Goal: Communication & Community: Answer question/provide support

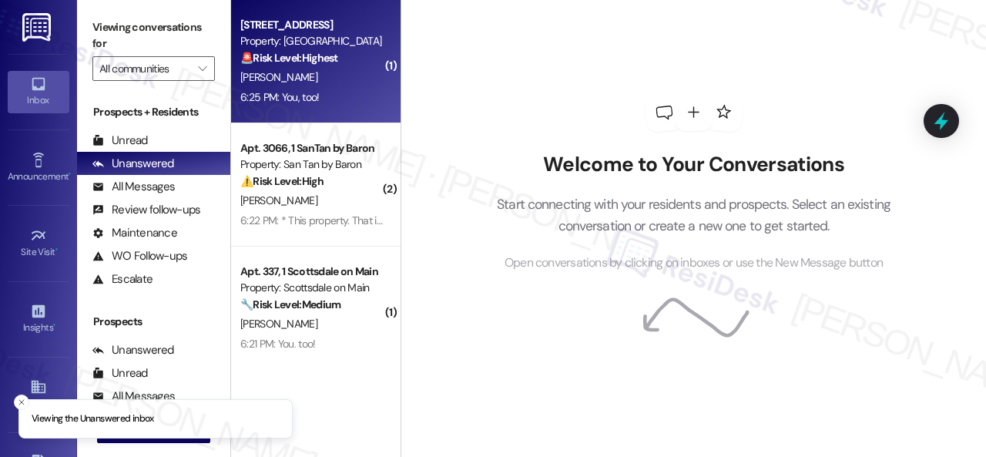
click at [343, 84] on div "[PERSON_NAME]" at bounding box center [312, 77] width 146 height 19
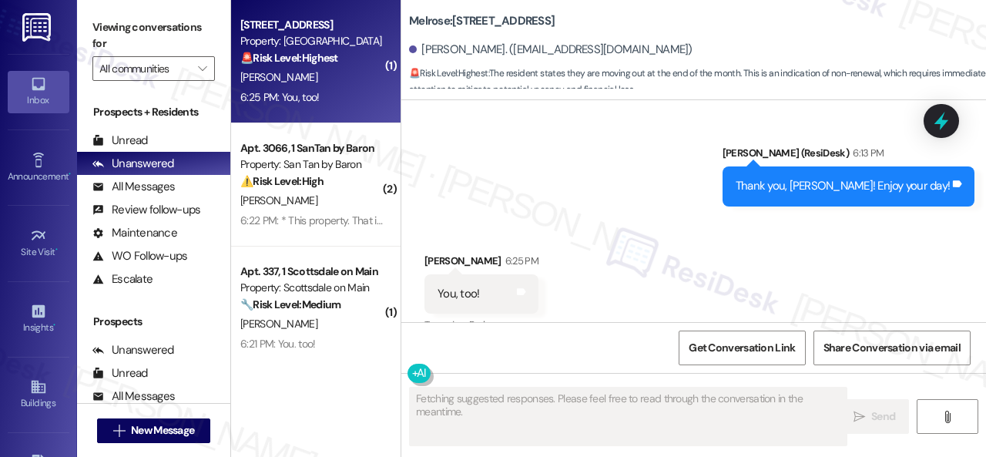
scroll to position [5501, 0]
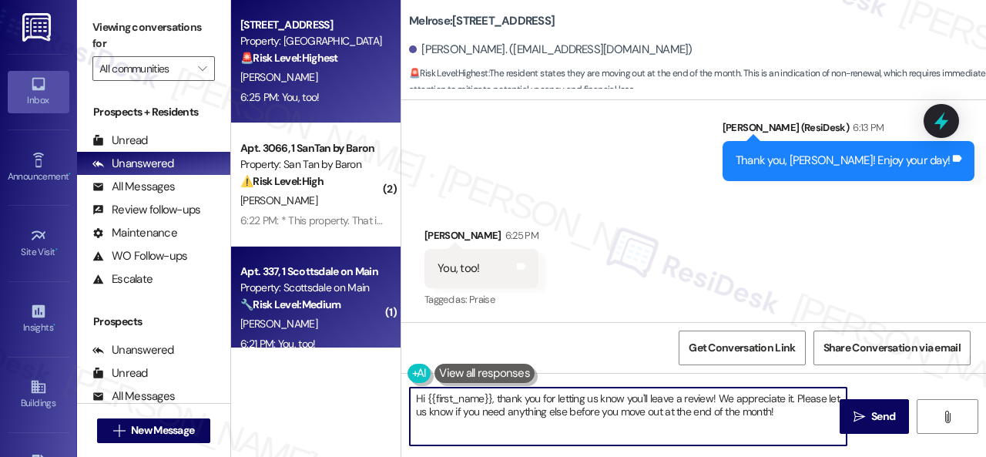
drag, startPoint x: 801, startPoint y: 414, endPoint x: 257, endPoint y: 338, distance: 549.3
click at [307, 354] on div "Apt. 143, 1 Melrose 3130 Apts LLLP Property: Melrose 🚨 Risk Level: Highest The …" at bounding box center [608, 228] width 755 height 457
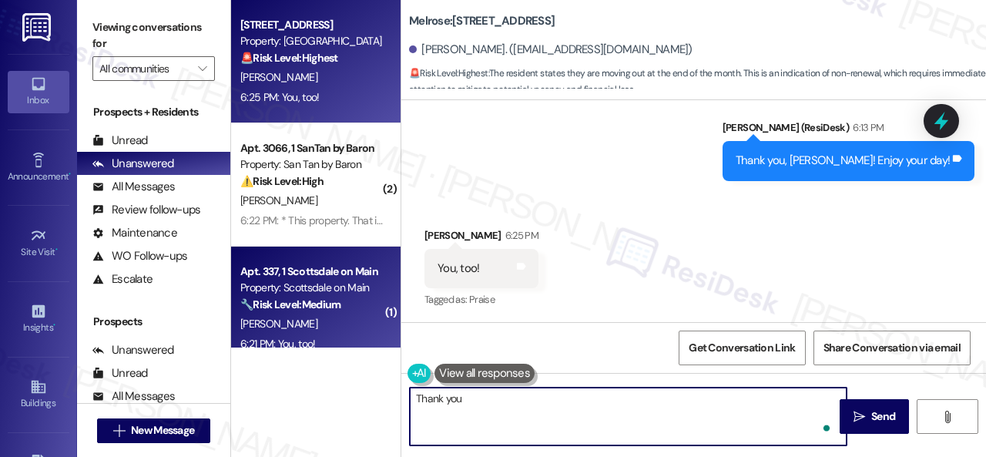
type textarea "Thank you!"
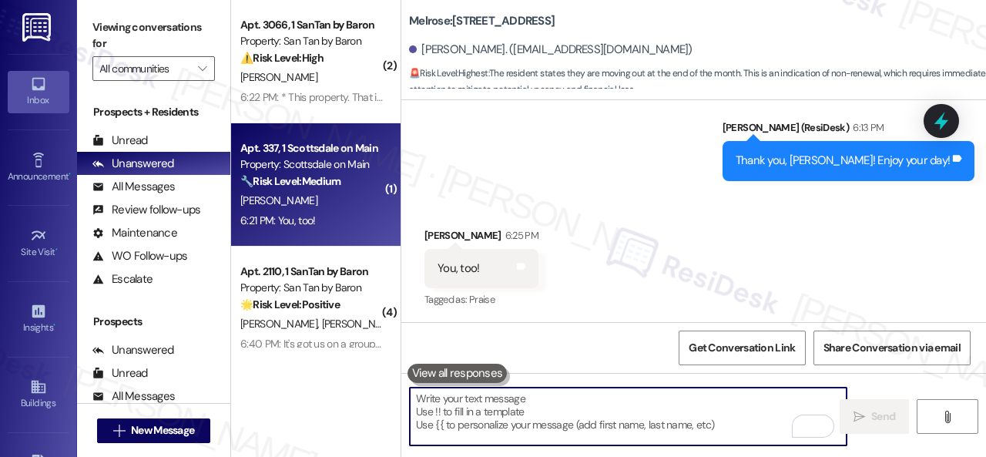
click at [364, 198] on div "[PERSON_NAME]" at bounding box center [312, 200] width 146 height 19
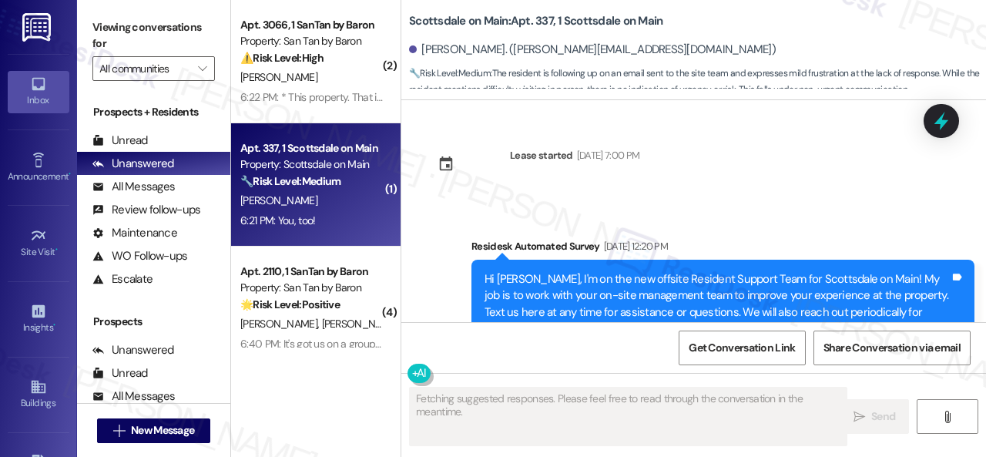
scroll to position [11650, 0]
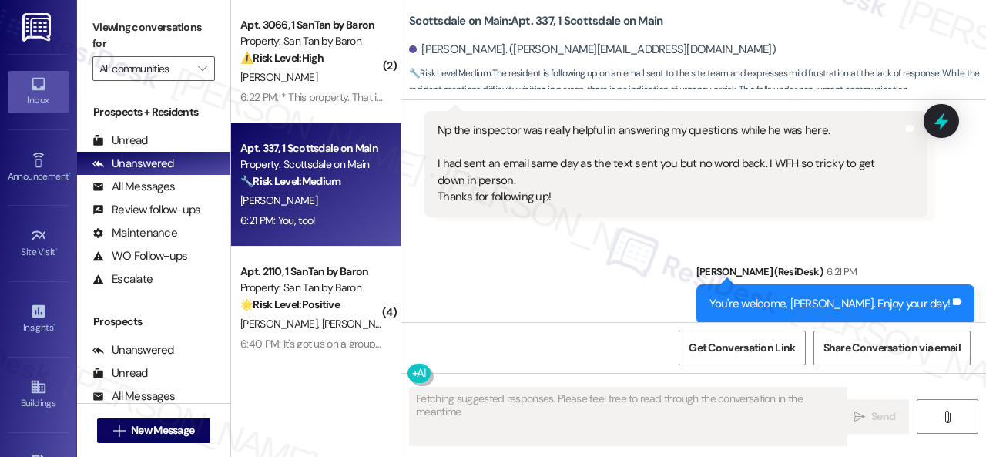
click at [548, 336] on div "Received via SMS Rosalie Sutherland 6:21 PM You, too! Tags and notes" at bounding box center [693, 389] width 585 height 107
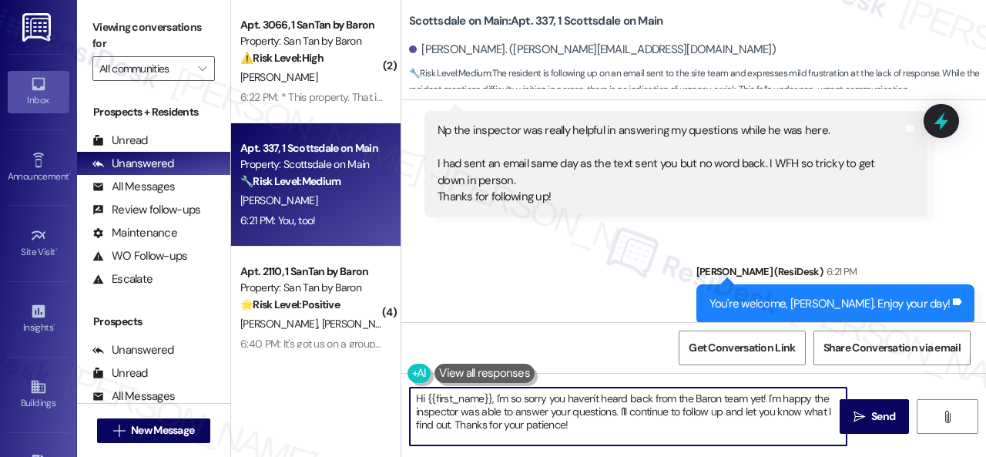
drag, startPoint x: 596, startPoint y: 425, endPoint x: 382, endPoint y: 383, distance: 218.4
click at [382, 383] on div "( 2 ) Apt. 3066, 1 SanTan by Baron Property: San Tan by Baron ⚠️ Risk Level: Hi…" at bounding box center [608, 228] width 755 height 457
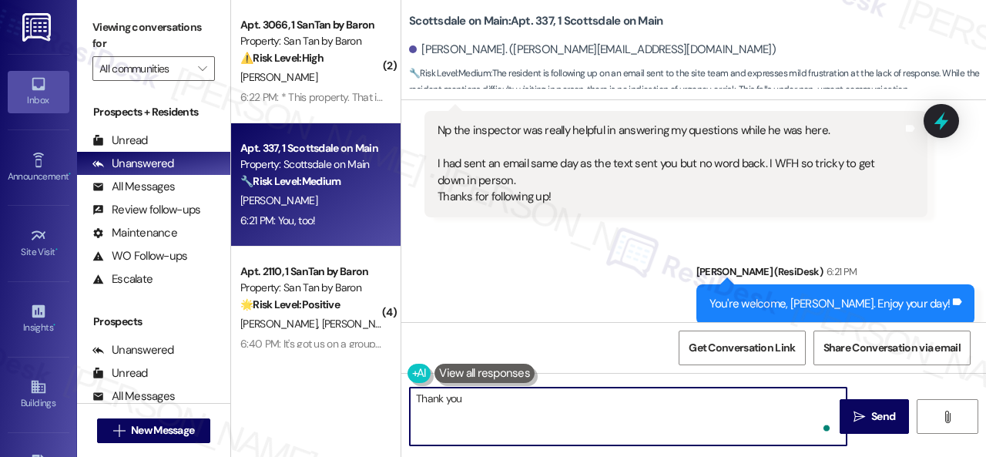
type textarea "Thank you!"
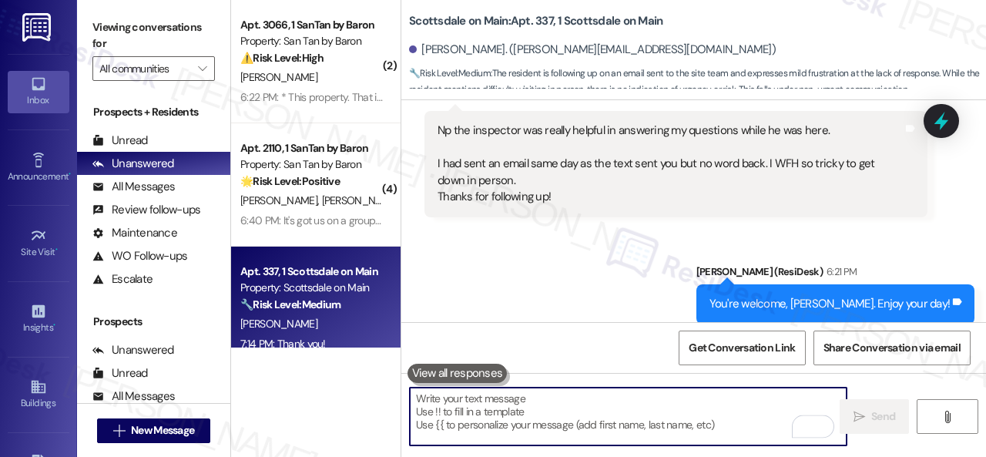
scroll to position [11649, 0]
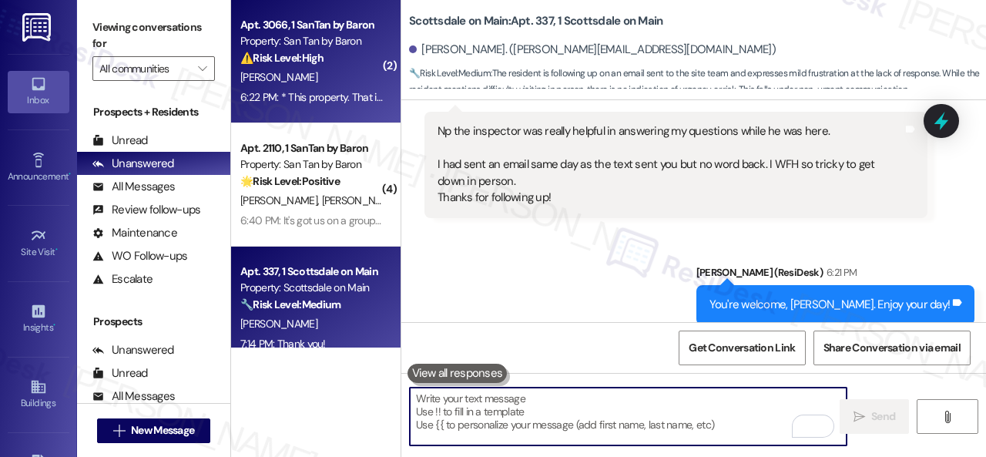
click at [338, 81] on div "[PERSON_NAME]" at bounding box center [312, 77] width 146 height 19
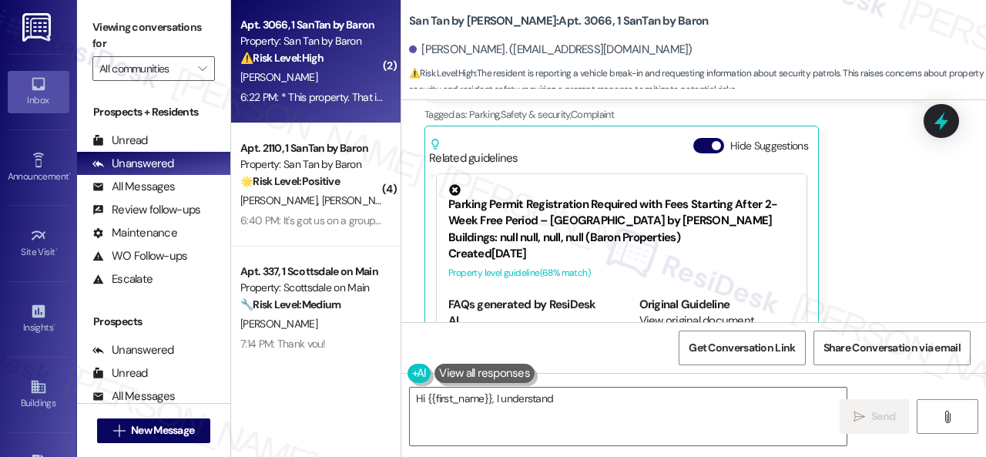
scroll to position [557, 0]
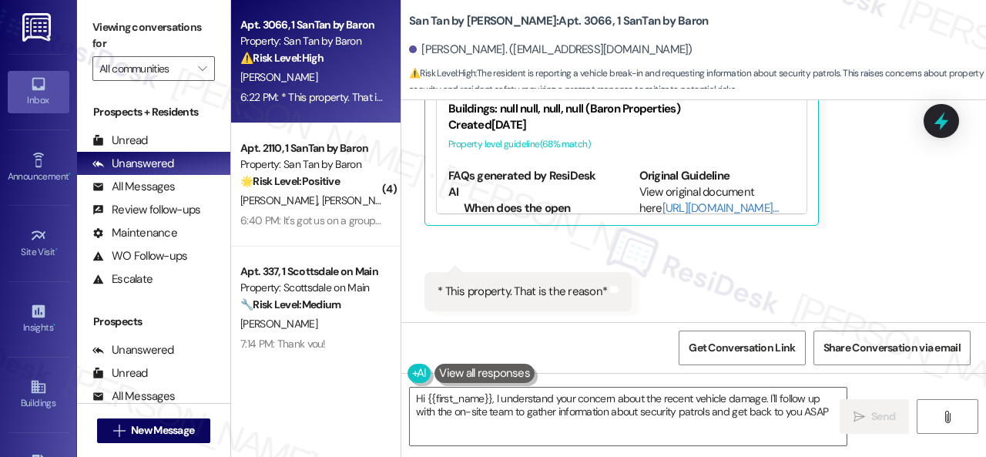
type textarea "Hi {{first_name}}, I understand your concern about the recent vehicle damage. I…"
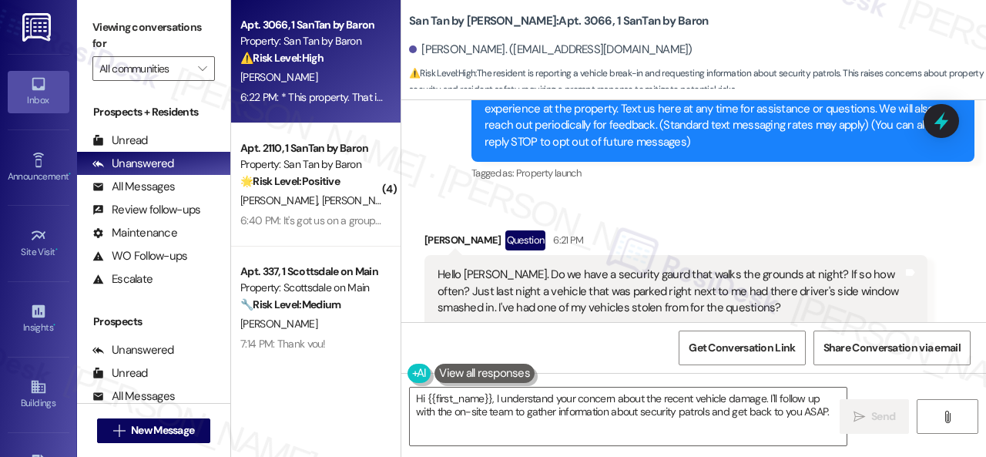
scroll to position [327, 0]
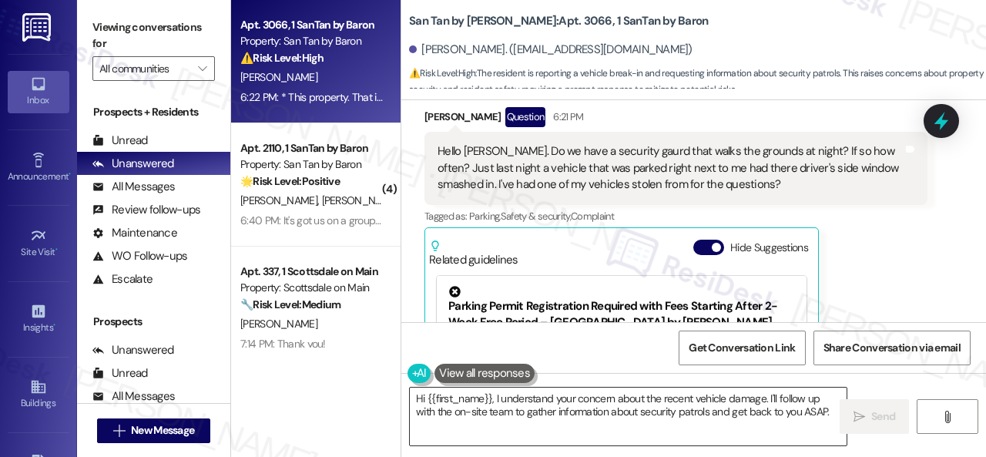
click at [605, 422] on textarea "Hi {{first_name}}, I understand your concern about the recent vehicle damage. I…" at bounding box center [628, 417] width 437 height 58
click at [878, 424] on span "Send" at bounding box center [884, 416] width 24 height 16
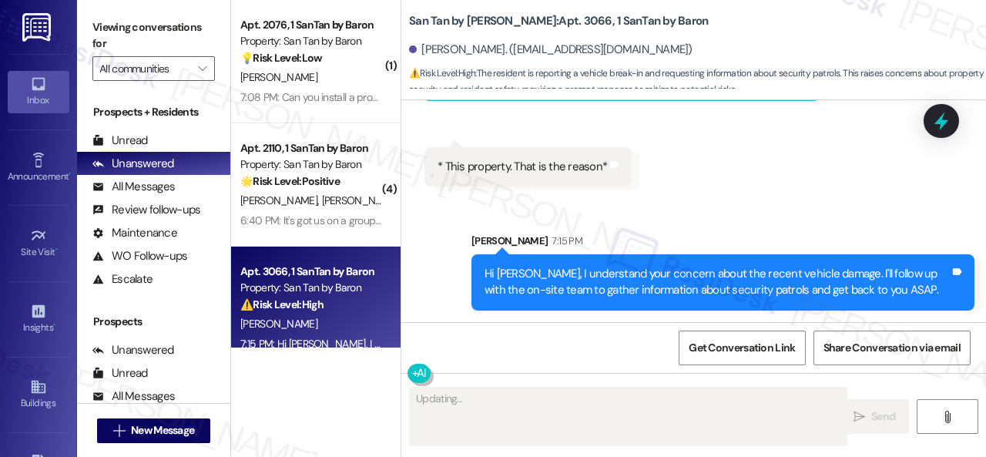
scroll to position [5, 0]
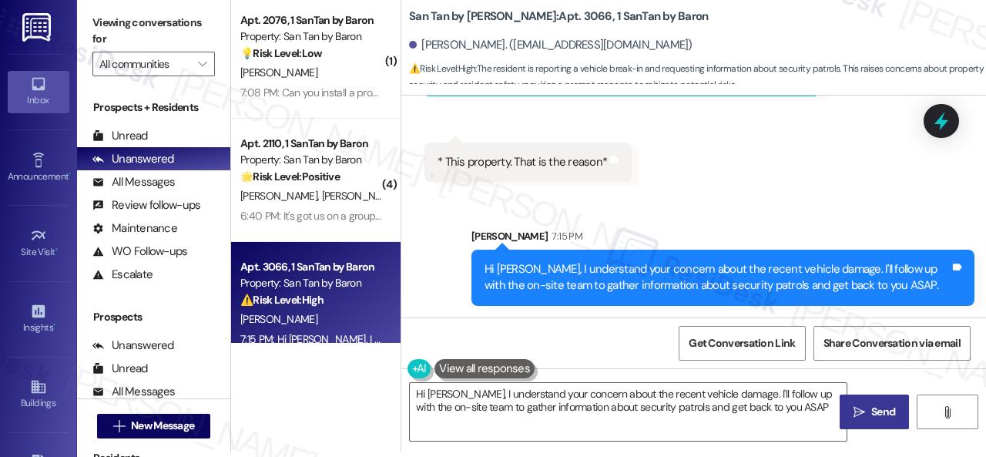
type textarea "Hi Cody, I understand your concern about the recent vehicle damage. I'll follow…"
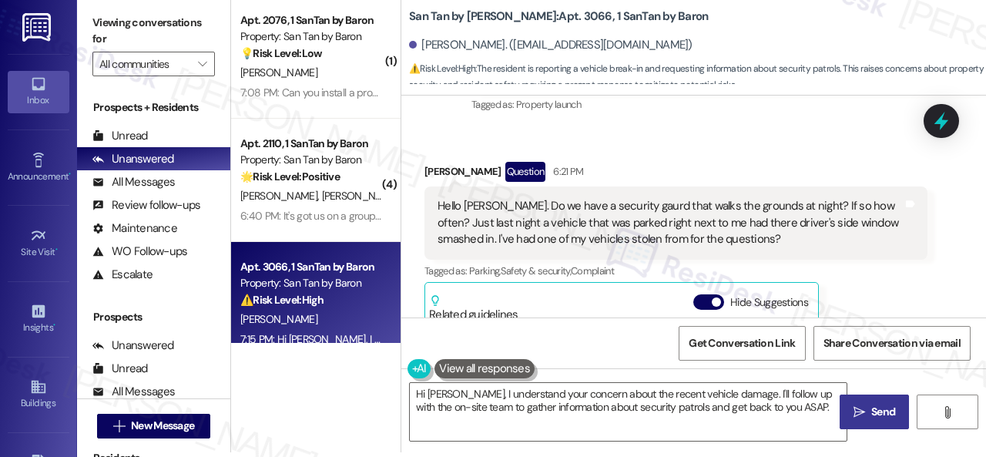
scroll to position [220, 0]
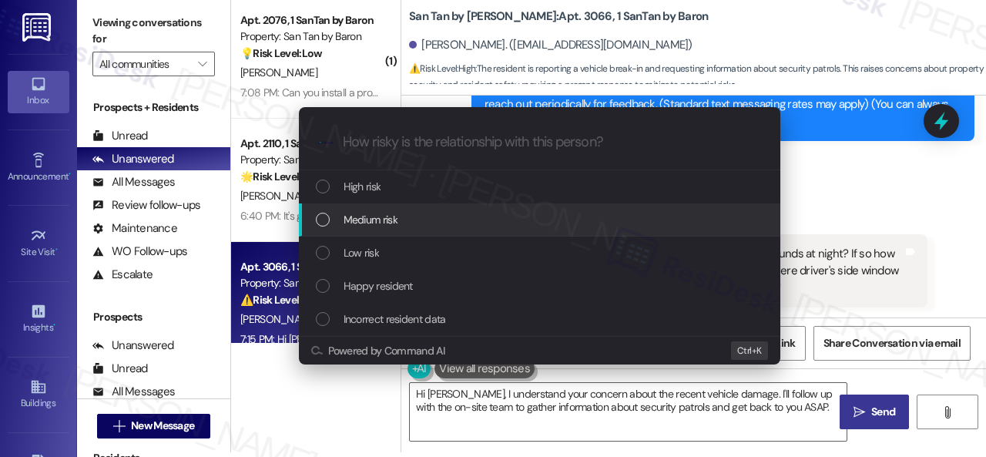
click at [852, 200] on div "Escalate Conversation How risky is the relationship with this person? Topics (e…" at bounding box center [493, 228] width 986 height 457
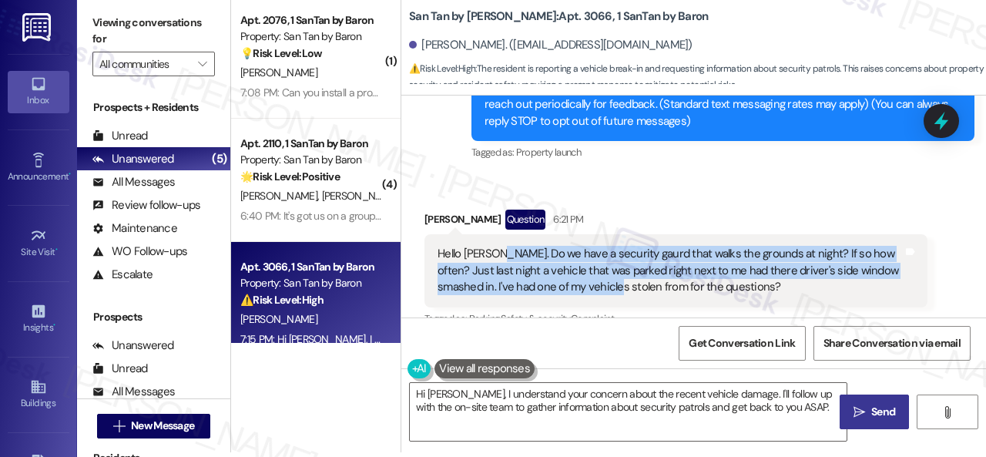
drag, startPoint x: 496, startPoint y: 257, endPoint x: 597, endPoint y: 277, distance: 102.9
click at [594, 289] on div "Hello Sarah. Do we have a security gaurd that walks the grounds at night? If so…" at bounding box center [670, 270] width 465 height 49
copy div "Do we have a security gaurd that walks the grounds at night? If so how often? J…"
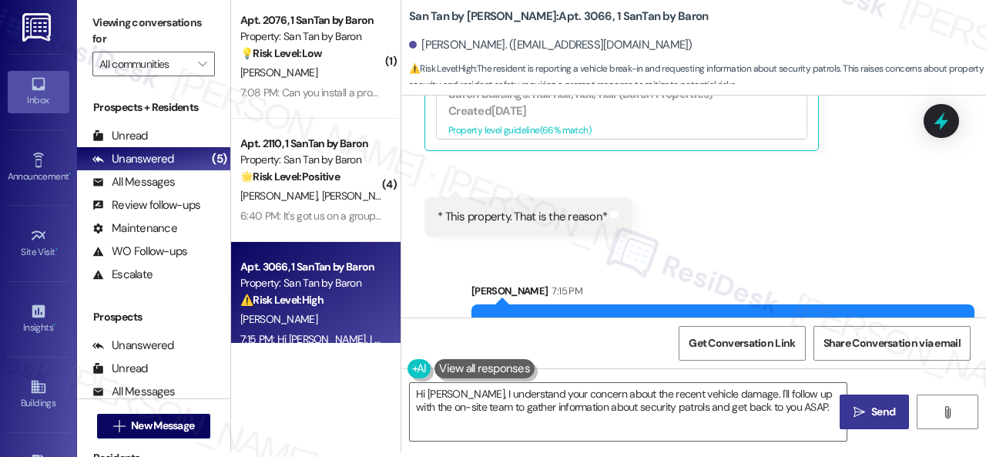
scroll to position [682, 0]
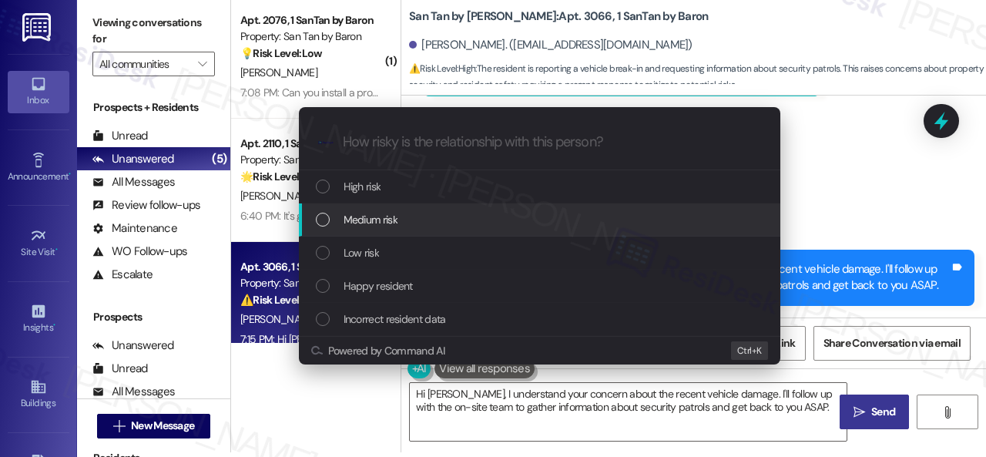
click at [349, 226] on span "Medium risk" at bounding box center [371, 219] width 54 height 17
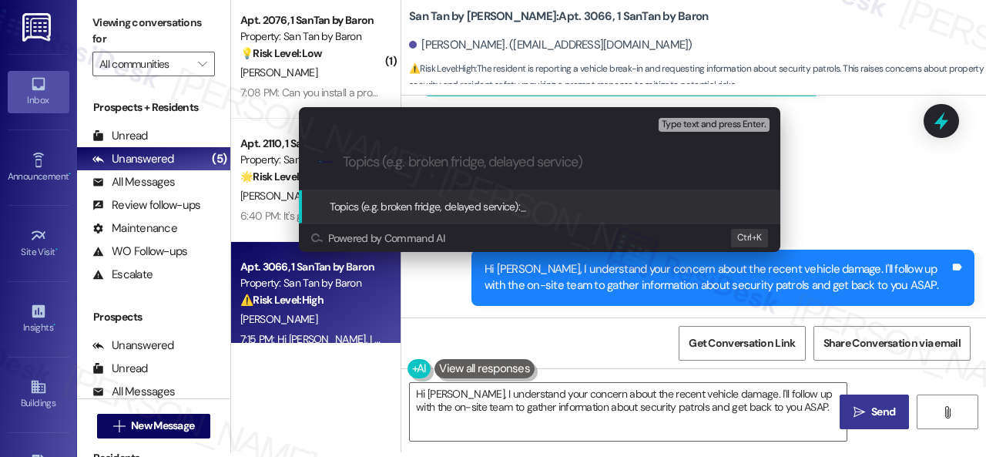
paste input "Nighttime Security Concern – Vehicle Window Smashed"
type input "Nighttime Security Concern – Vehicle Window Smashed"
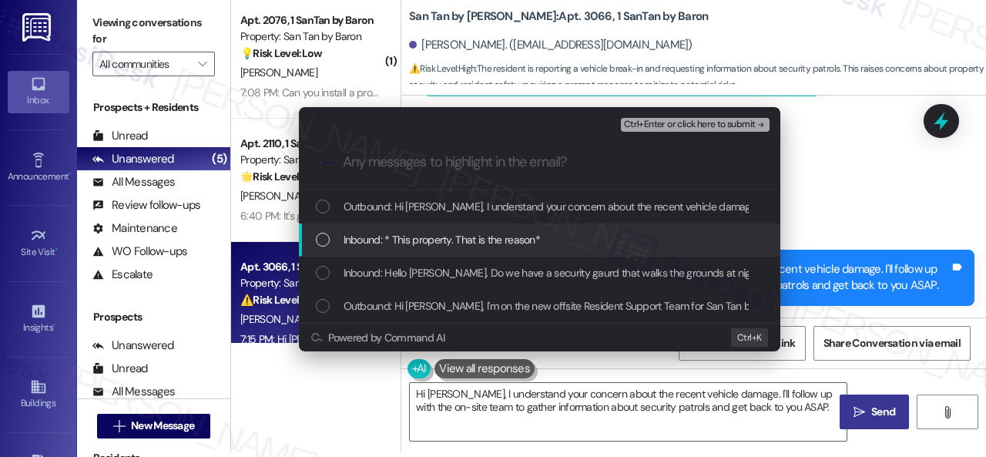
click at [389, 240] on span "Inbound: * This property. That is the reason*" at bounding box center [442, 239] width 197 height 17
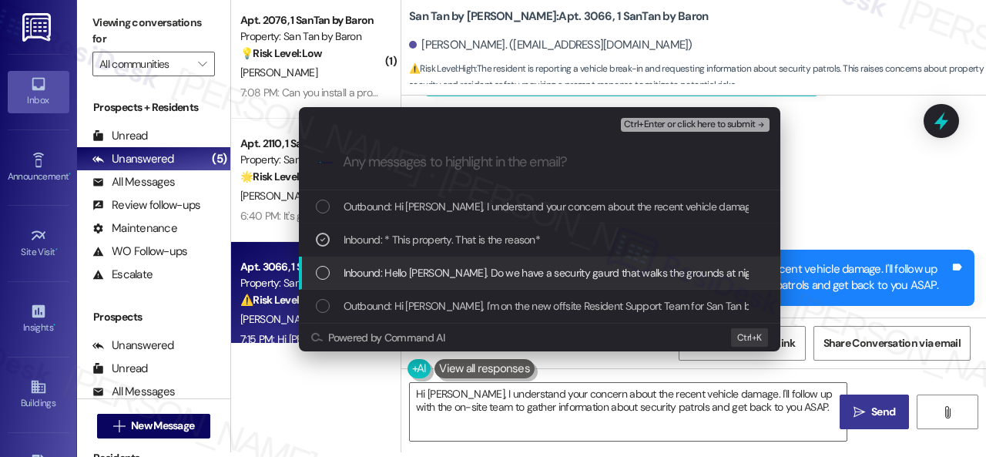
click at [383, 266] on span "Inbound: Hello Sarah. Do we have a security gaurd that walks the grounds at nig…" at bounding box center [944, 272] width 1201 height 17
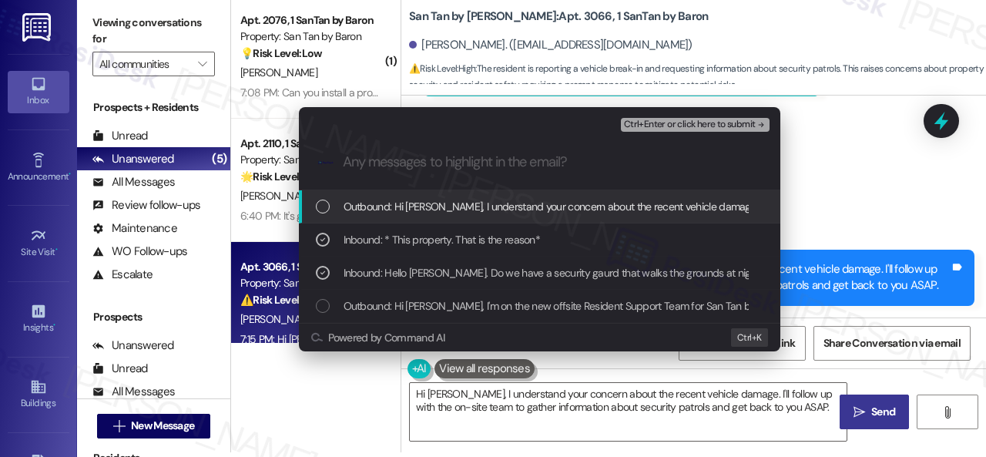
click at [657, 123] on span "Ctrl+Enter or click here to submit" at bounding box center [690, 124] width 132 height 11
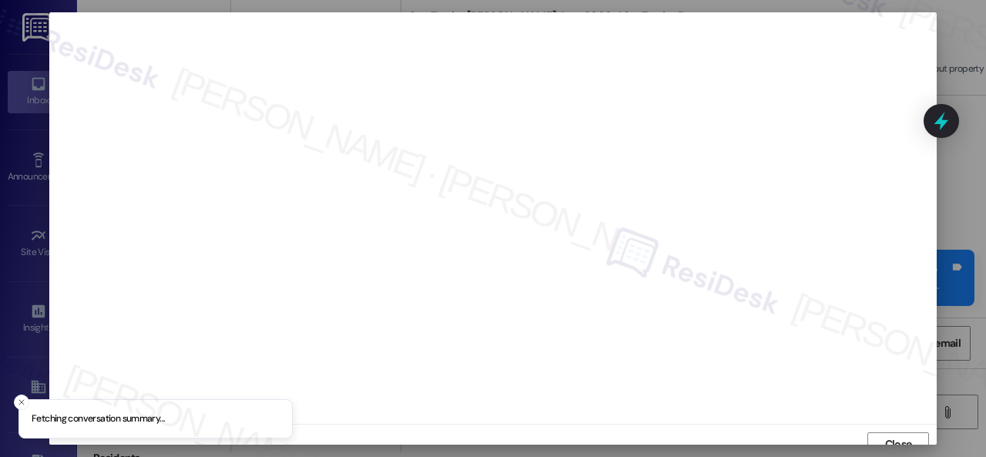
scroll to position [12, 0]
click at [893, 426] on span "Close" at bounding box center [898, 433] width 27 height 16
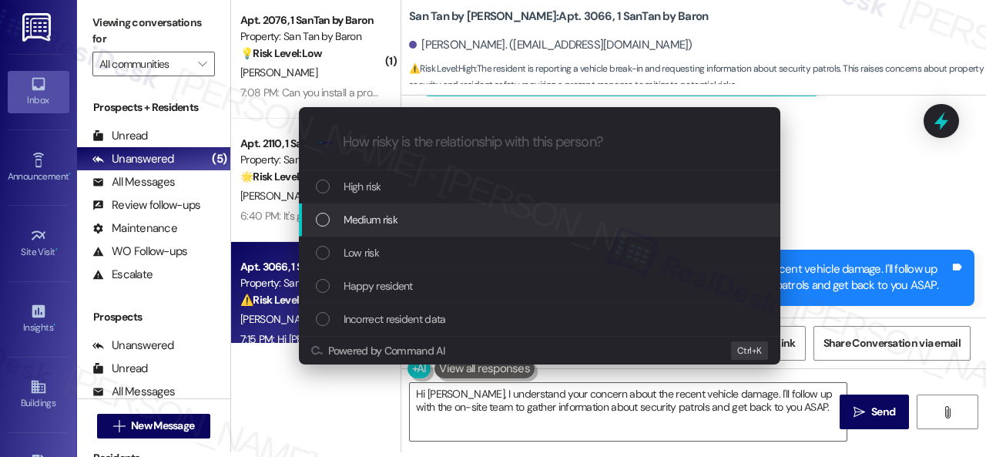
click at [351, 213] on span "Medium risk" at bounding box center [371, 219] width 54 height 17
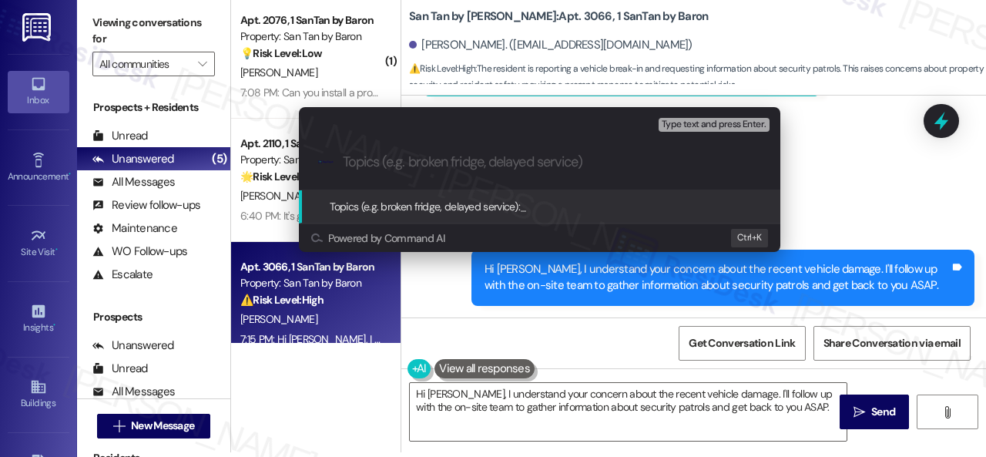
paste input "Nighttime Security Concern – Vehicle Window Smashed"
type input "Nighttime Security Concern – Vehicle Window Smashed"
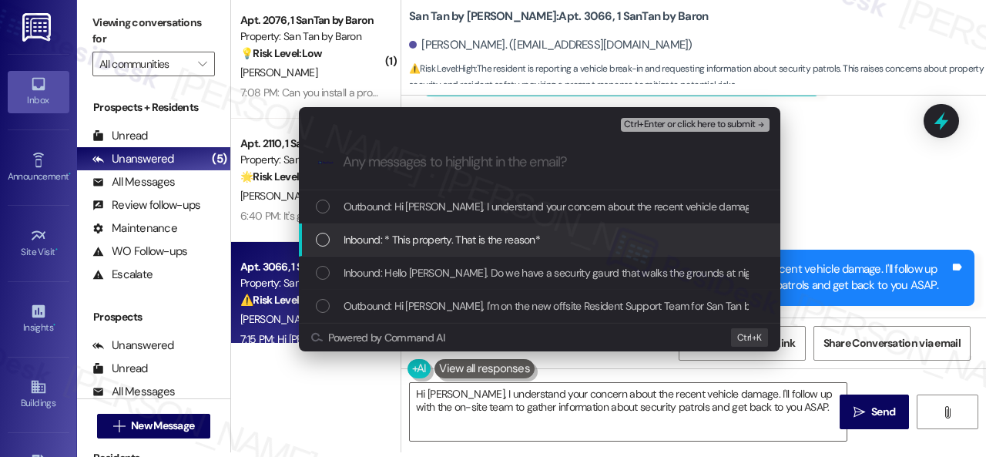
click at [489, 247] on span "Inbound: * This property. That is the reason*" at bounding box center [442, 239] width 197 height 17
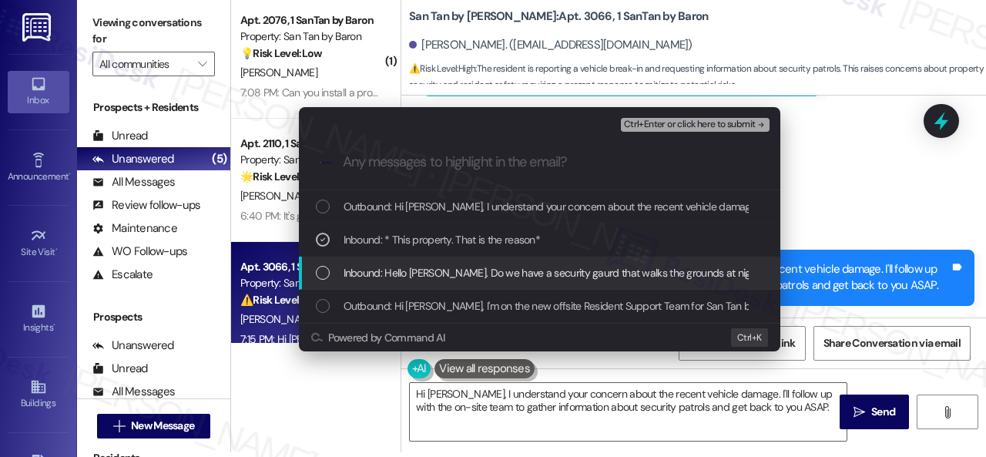
click at [489, 276] on span "Inbound: Hello Sarah. Do we have a security gaurd that walks the grounds at nig…" at bounding box center [944, 272] width 1201 height 17
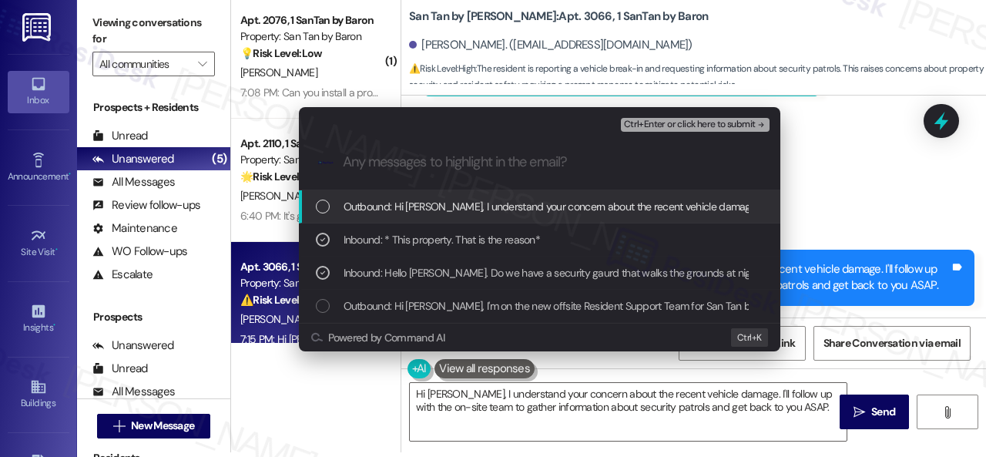
click at [654, 123] on span "Ctrl+Enter or click here to submit" at bounding box center [690, 124] width 132 height 11
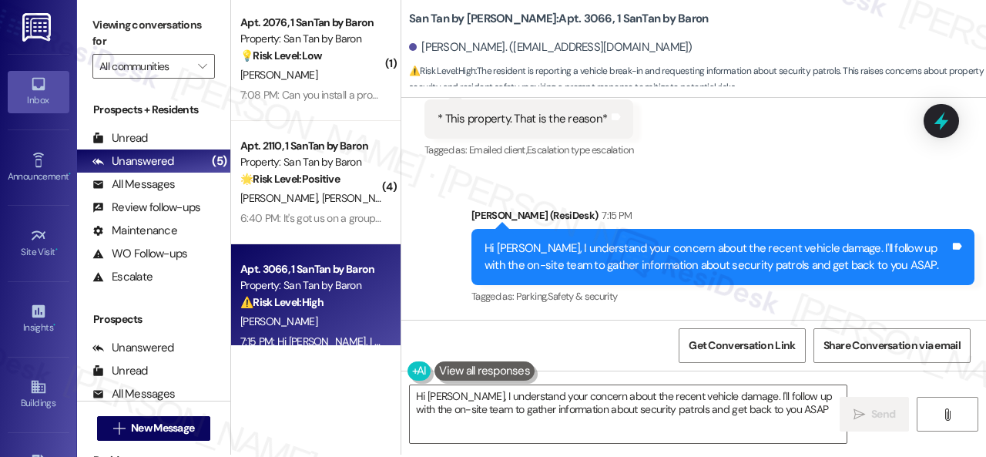
scroll to position [5, 0]
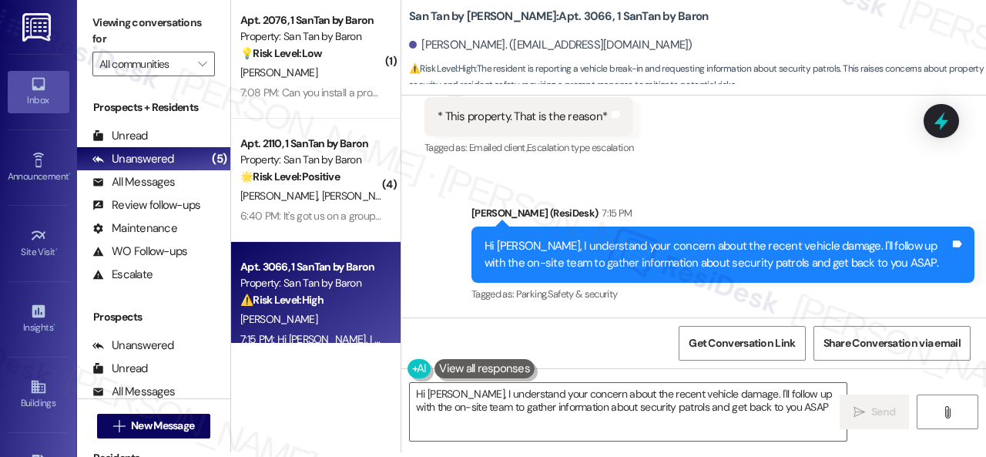
type textarea "Hi Cody, I understand your concern about the recent vehicle damage. I'll follow…"
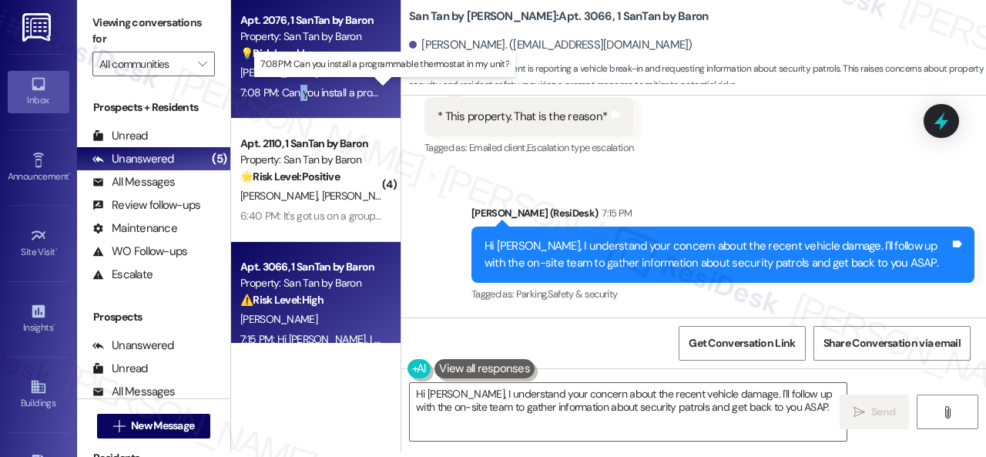
click at [299, 86] on div "7:08 PM: Can you install a programmable thermostat in my unit? 7:08 PM: Can you…" at bounding box center [383, 93] width 286 height 14
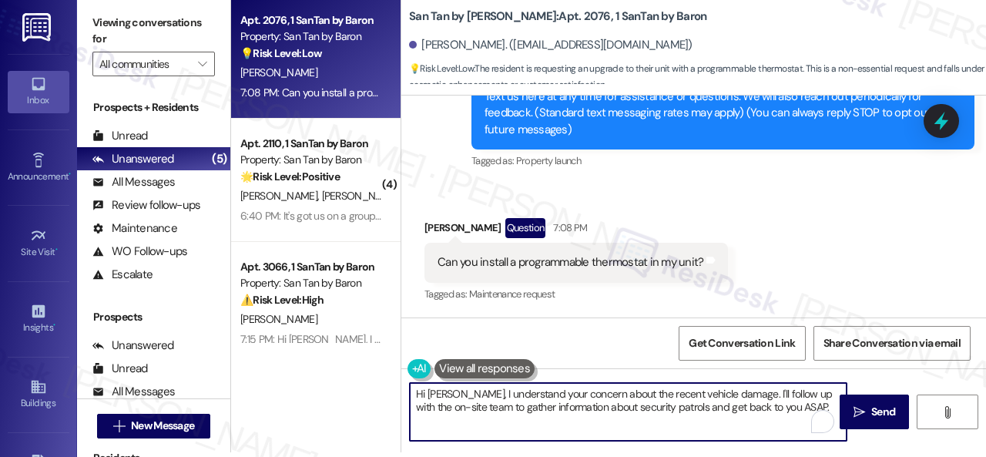
drag, startPoint x: 412, startPoint y: 394, endPoint x: 824, endPoint y: 487, distance: 421.9
click at [824, 456] on html "Inbox Go to Inbox Announcement • Send A Text Announcement Site Visit • Go to Si…" at bounding box center [493, 228] width 986 height 457
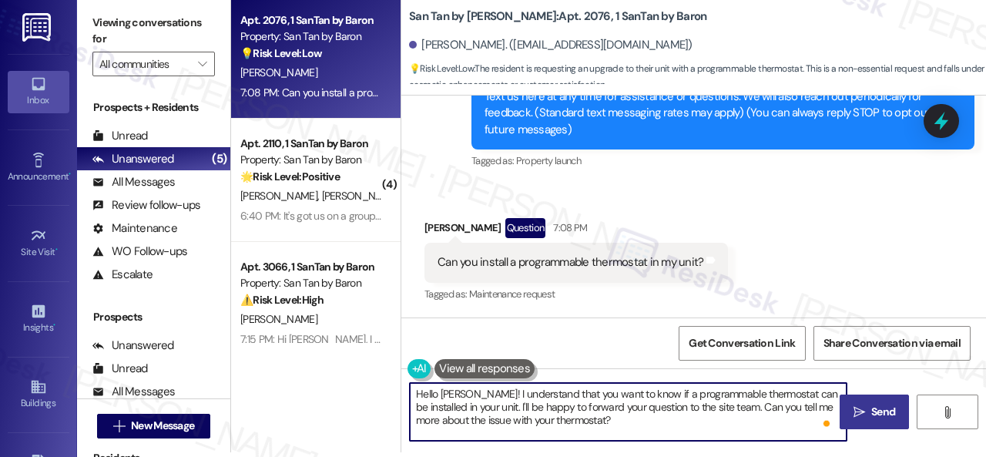
type textarea "Hello Jason! I understand that you want to know if a programmable thermostat ca…"
click at [869, 412] on span "Send" at bounding box center [884, 412] width 30 height 16
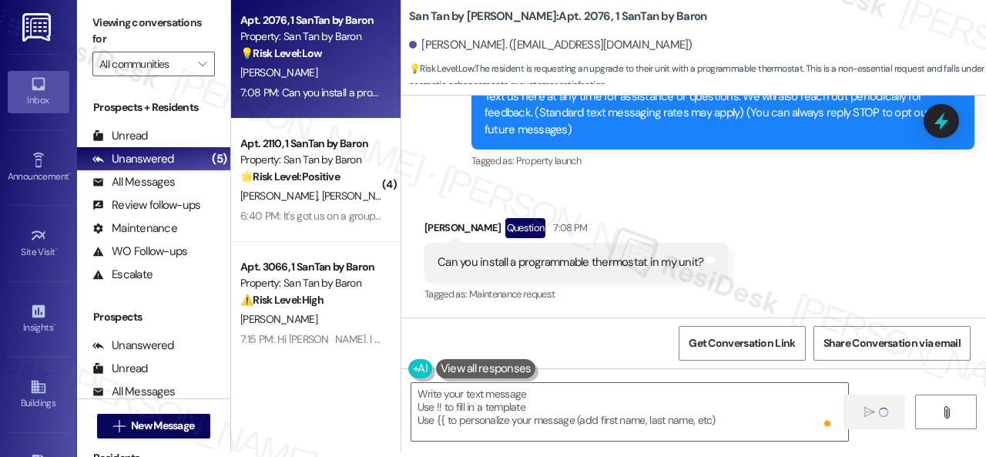
type textarea "Fetching suggested responses. Please feel free to read through the conversation…"
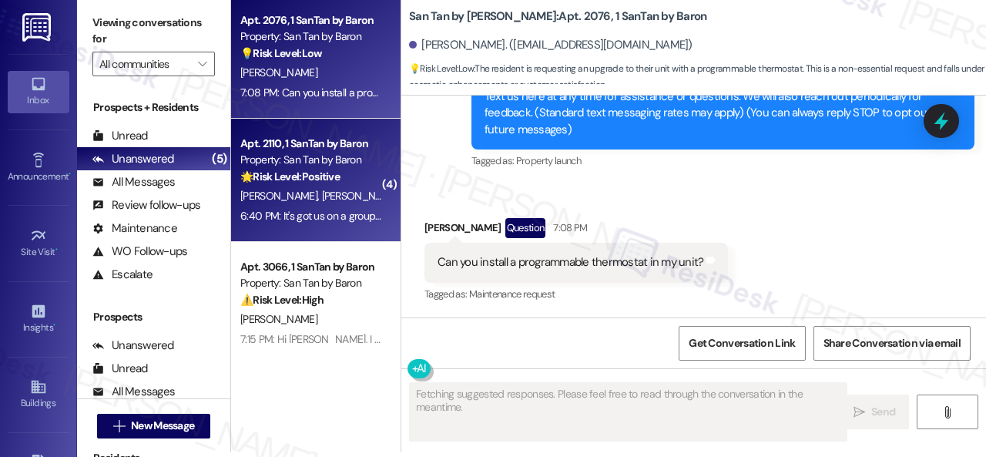
scroll to position [210, 0]
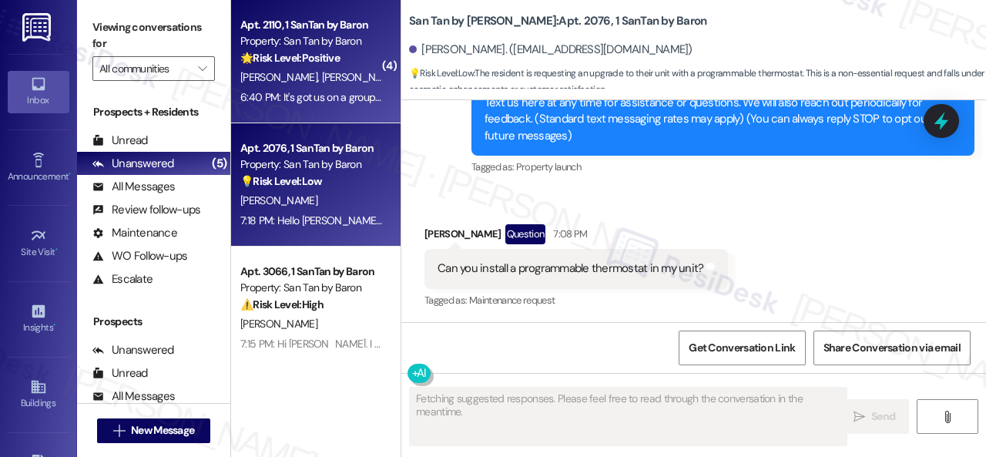
click at [336, 82] on div "M. Joines M. Reilly" at bounding box center [312, 77] width 146 height 19
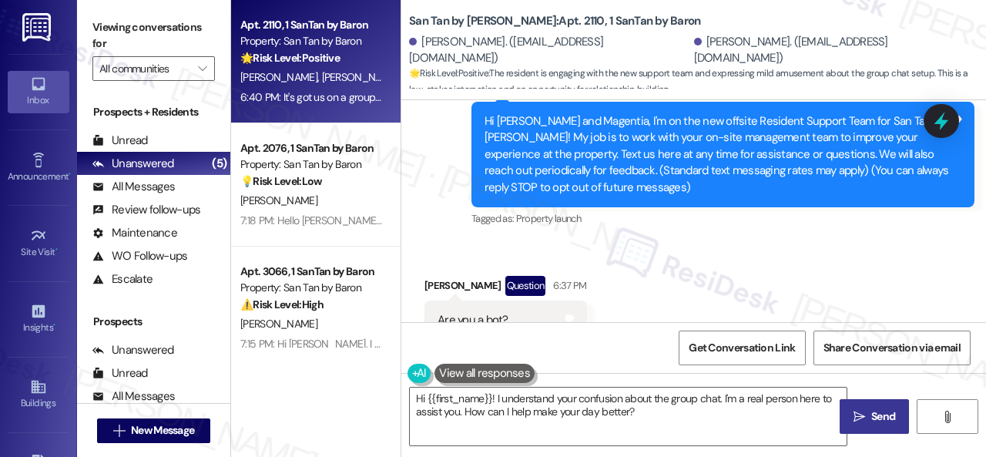
scroll to position [235, 0]
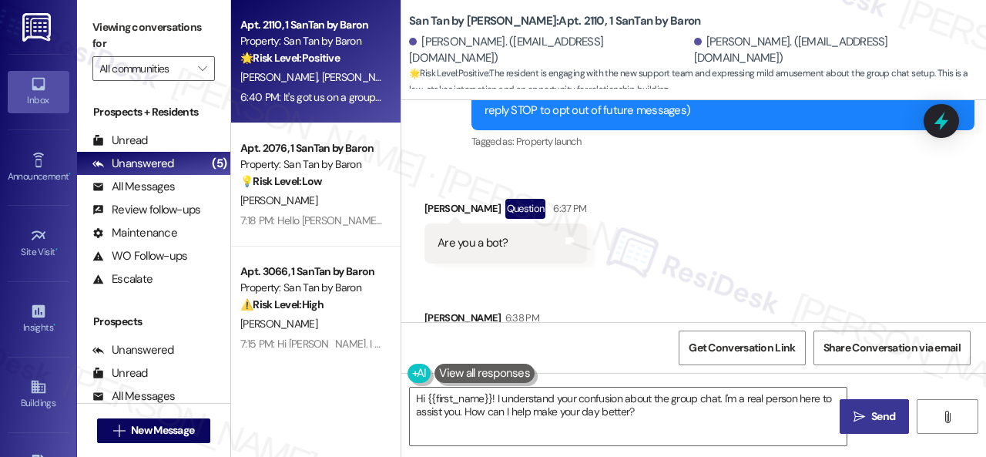
click at [244, 365] on div "Apt. 2110, 1 SanTan by Baron Property: San Tan by Baron 🌟 Risk Level: Positive …" at bounding box center [316, 228] width 170 height 457
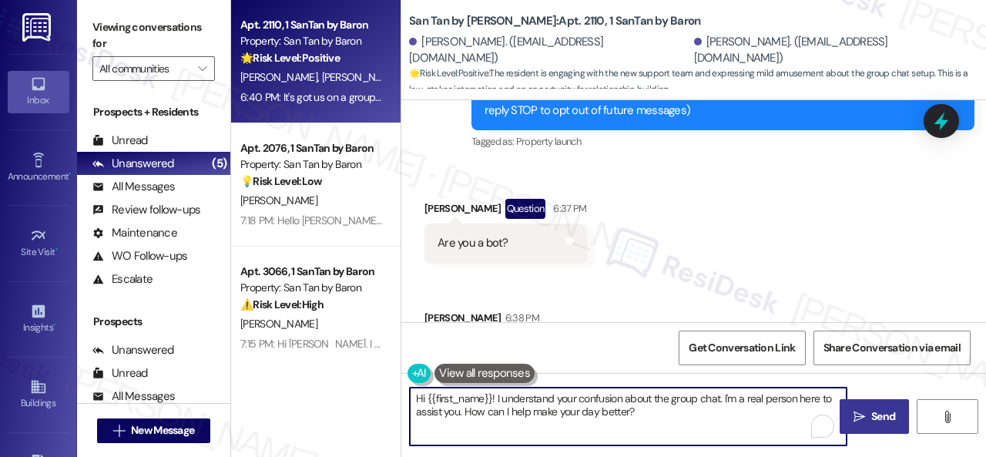
drag, startPoint x: 425, startPoint y: 400, endPoint x: 684, endPoint y: 427, distance: 259.6
click at [684, 427] on textarea "Hi {{first_name}}! I understand your confusion about the group chat. I'm a real…" at bounding box center [628, 417] width 437 height 58
paste textarea "I'm part of {{property}}'s Resident Support Offsite Team, working closely with …"
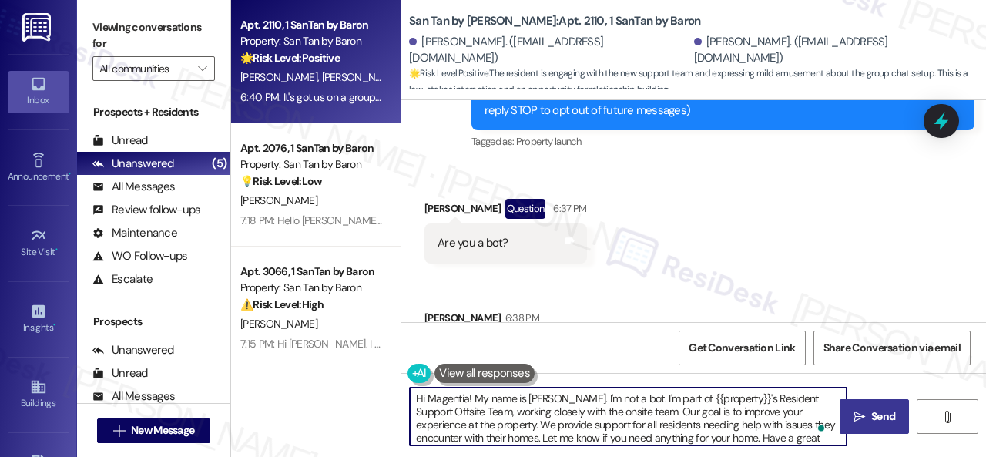
type textarea "Hi Magentia! My name is Sarah. I'm not a bot. I'm part of {{property}}'s Reside…"
click at [872, 412] on span "Send" at bounding box center [884, 416] width 24 height 16
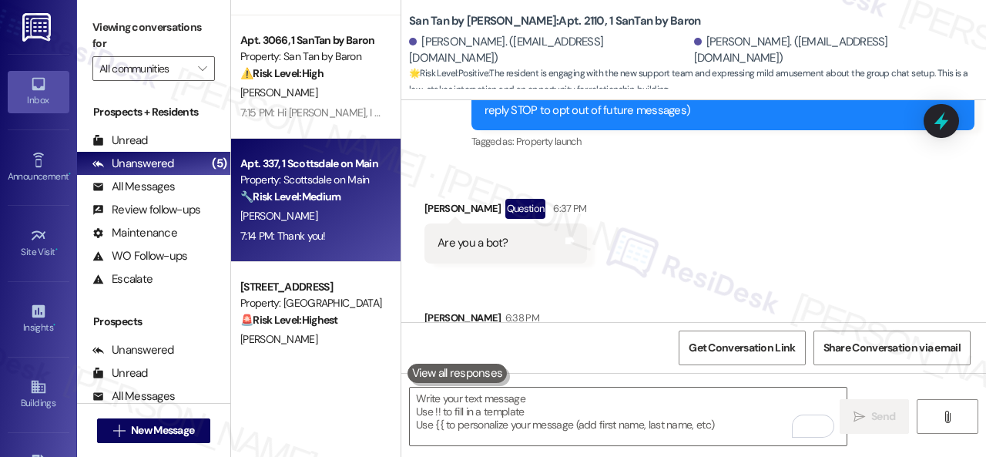
scroll to position [268, 0]
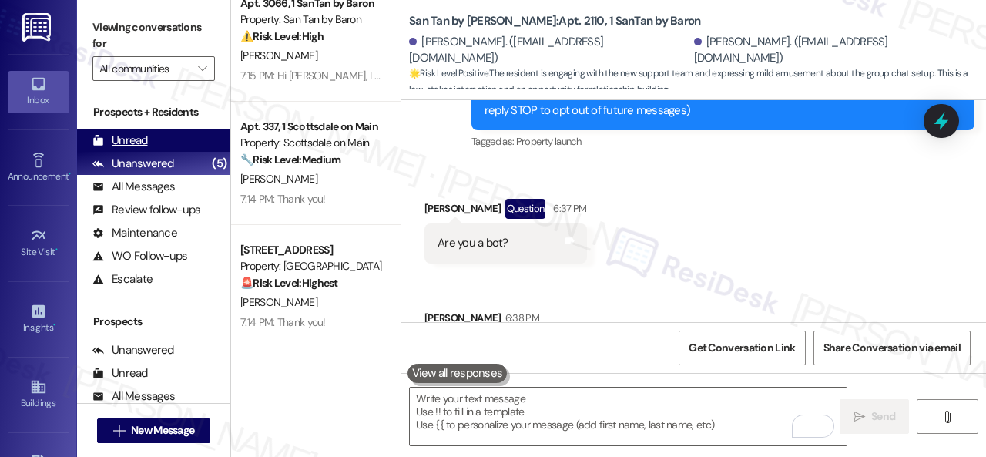
click at [134, 141] on div "Unread" at bounding box center [119, 141] width 55 height 16
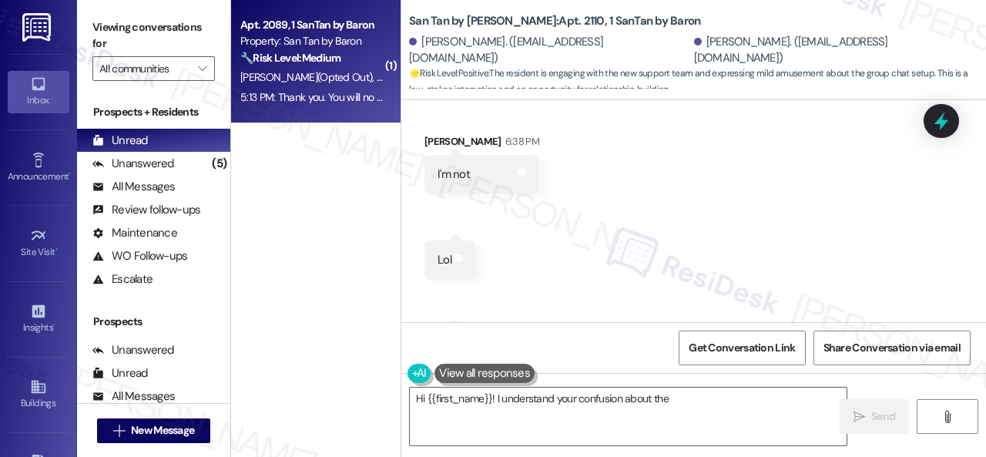
scroll to position [466, 0]
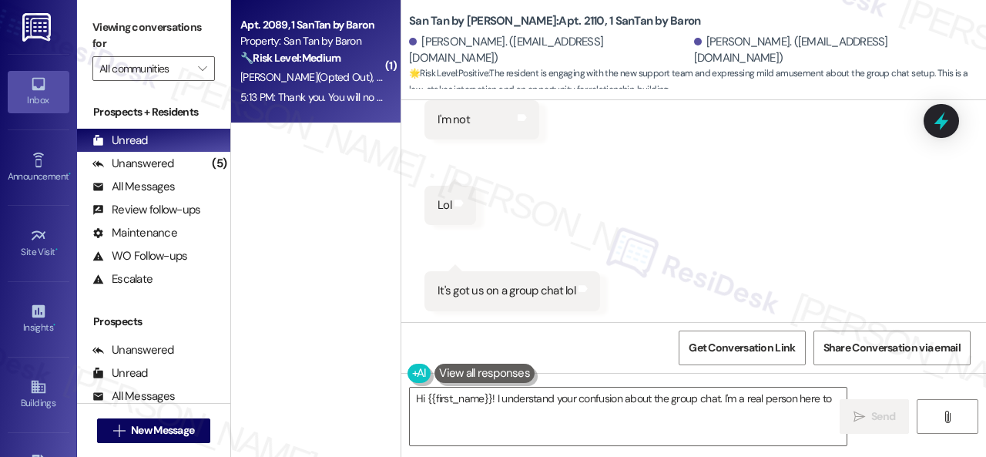
type textarea "Hi {{first_name}}! I understand your confusion about the group chat. I'm a real…"
click at [316, 67] on div "Apt. 2089, 1 SanTan by Baron Property: San Tan by Baron 🔧 Risk Level: Medium Th…" at bounding box center [312, 41] width 146 height 52
type textarea "Hi {{first_name}}! I understand your confusion about the"
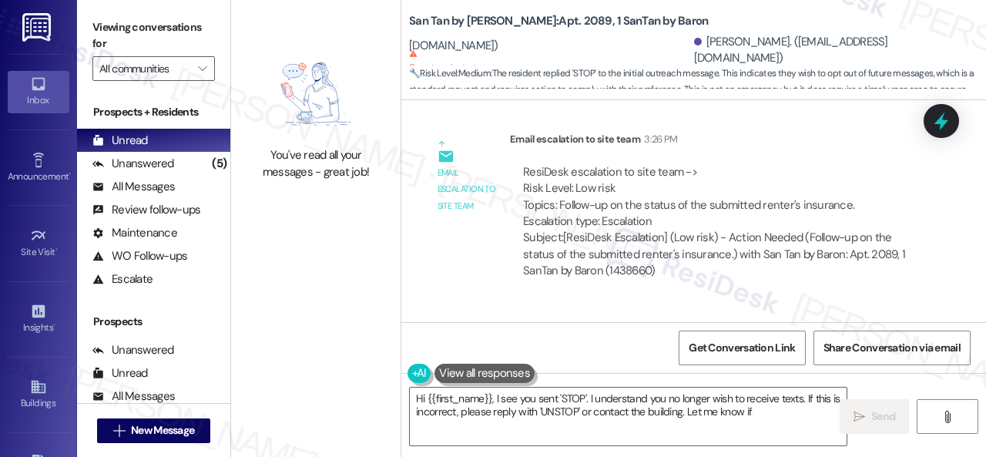
scroll to position [1066, 0]
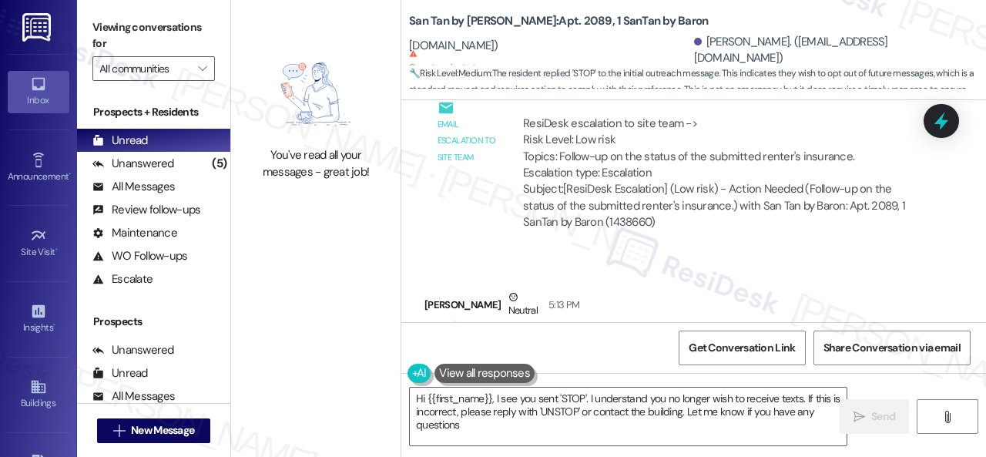
type textarea "Hi {{first_name}}, I see you sent 'STOP'. I understand you no longer wish to re…"
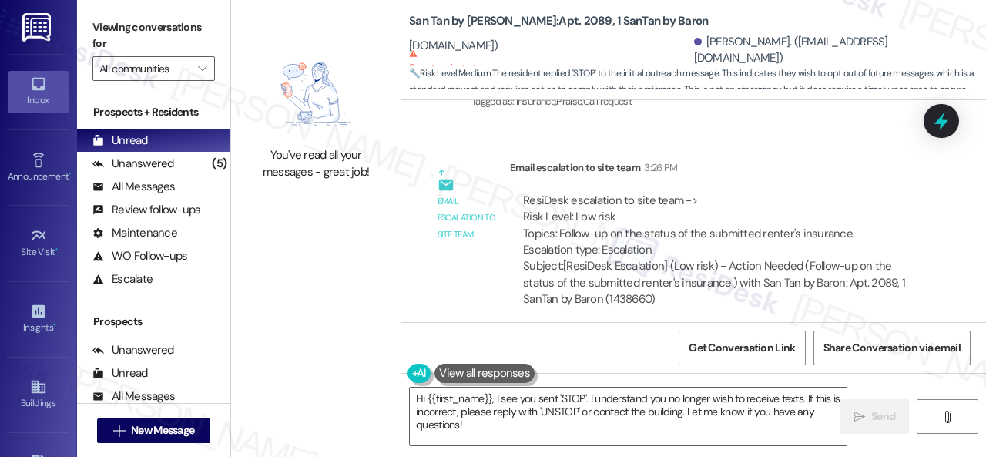
scroll to position [912, 0]
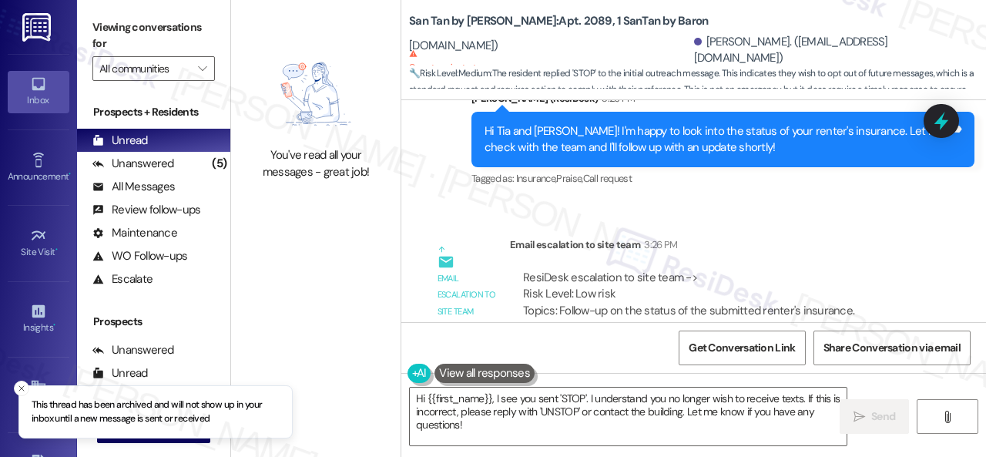
click at [388, 263] on div "You've read all your messages - great job!" at bounding box center [316, 228] width 170 height 457
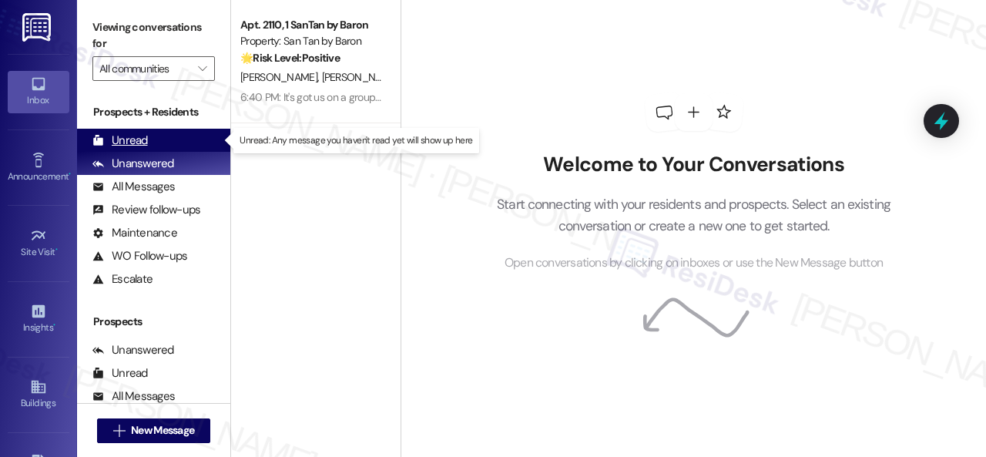
click at [125, 136] on div "Unread" at bounding box center [119, 141] width 55 height 16
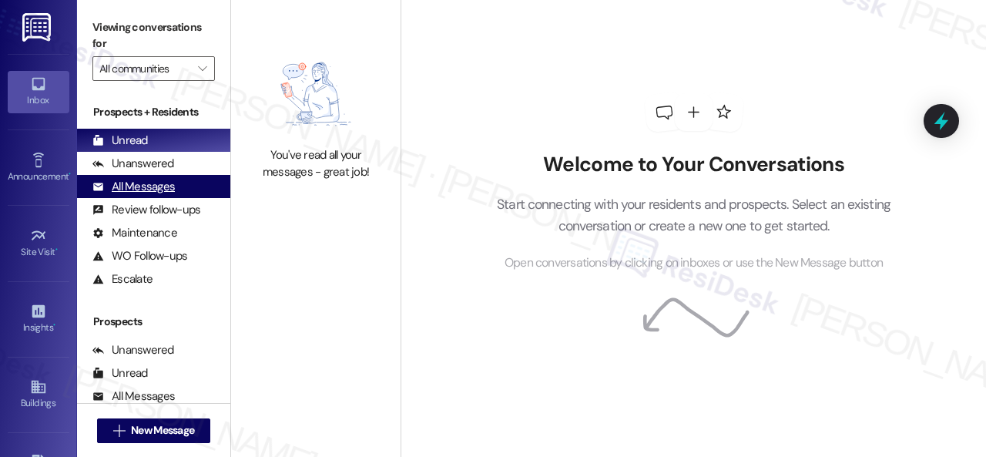
click at [146, 193] on div "All Messages" at bounding box center [133, 187] width 82 height 16
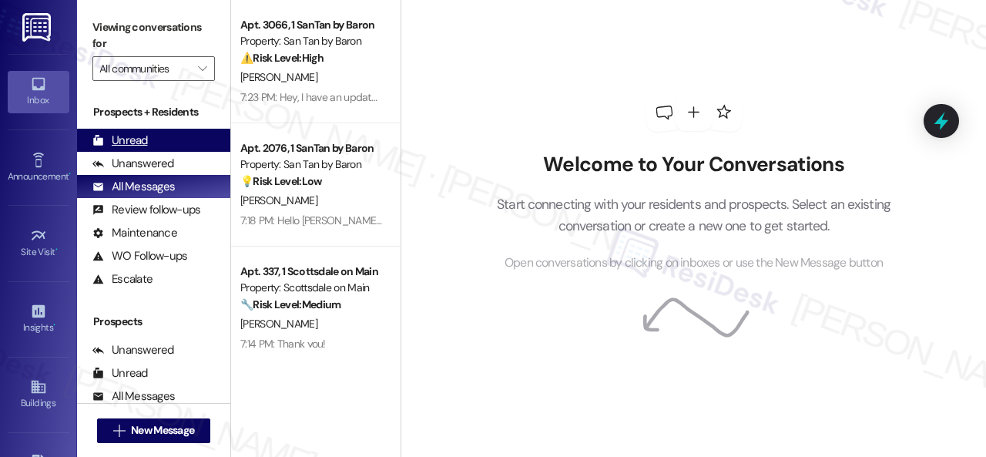
click at [123, 138] on div "Unread" at bounding box center [119, 141] width 55 height 16
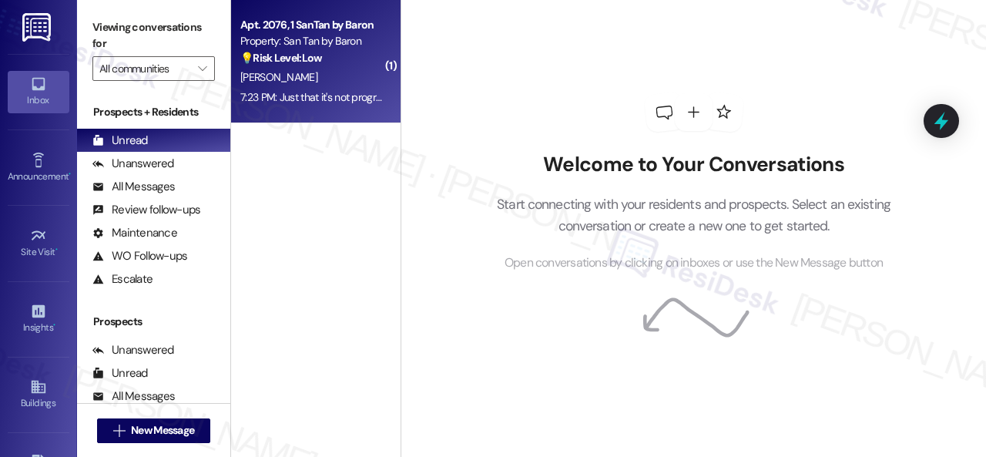
click at [358, 70] on div "[PERSON_NAME]" at bounding box center [312, 77] width 146 height 19
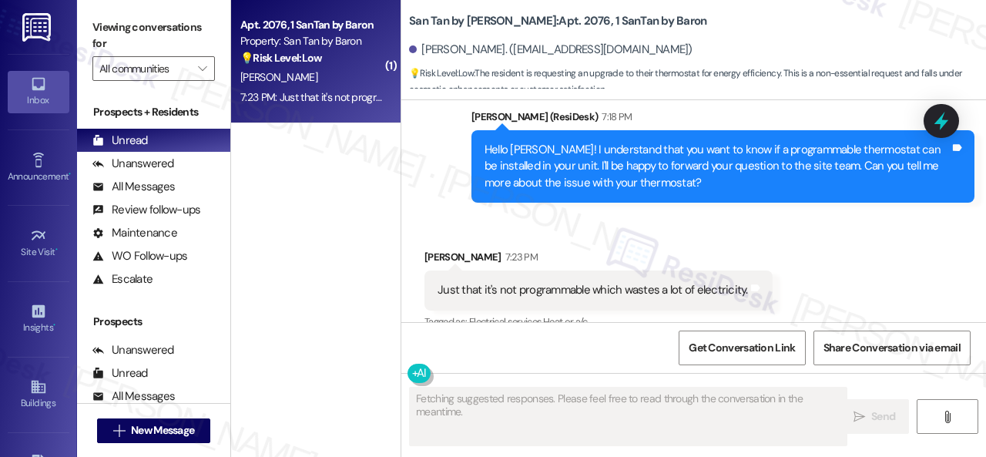
scroll to position [481, 0]
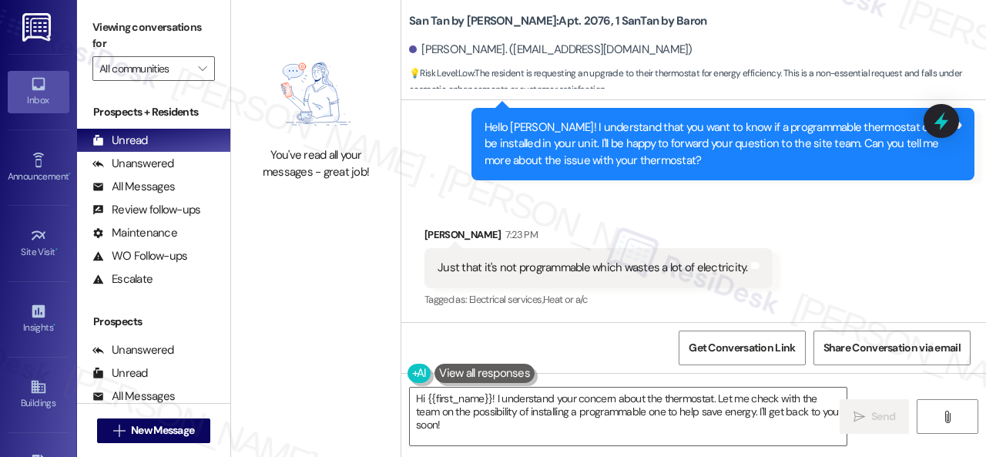
click at [771, 243] on div "Received via SMS Jason Sinnema 7:23 PM Just that it's not programmable which wa…" at bounding box center [598, 268] width 371 height 107
click at [341, 358] on div "You've read all your messages - great job! San Tan by Baron: Apt. 2076, 1 SanTa…" at bounding box center [608, 228] width 755 height 457
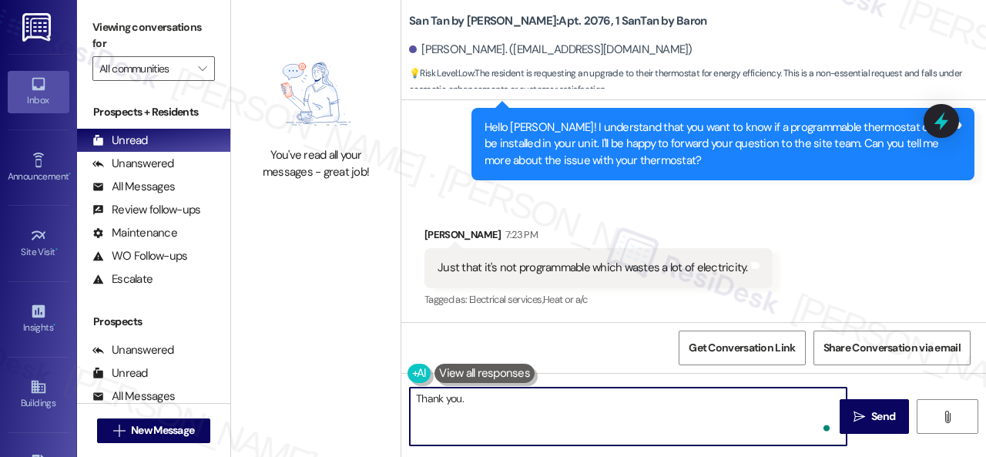
paste textarea "I will forward your inquiry to the site team and get back to you as soon as I r…"
type textarea "Thank you. I will forward your inquiry to the site team and get back to you as …"
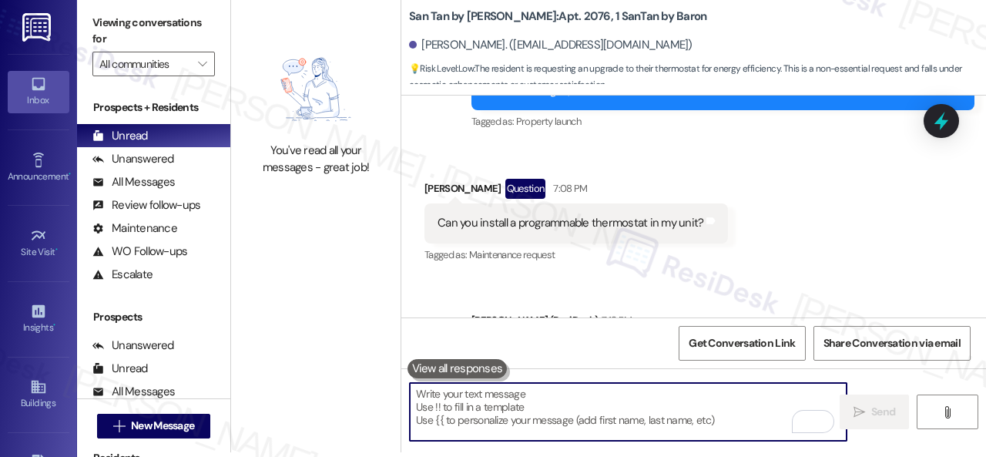
scroll to position [220, 0]
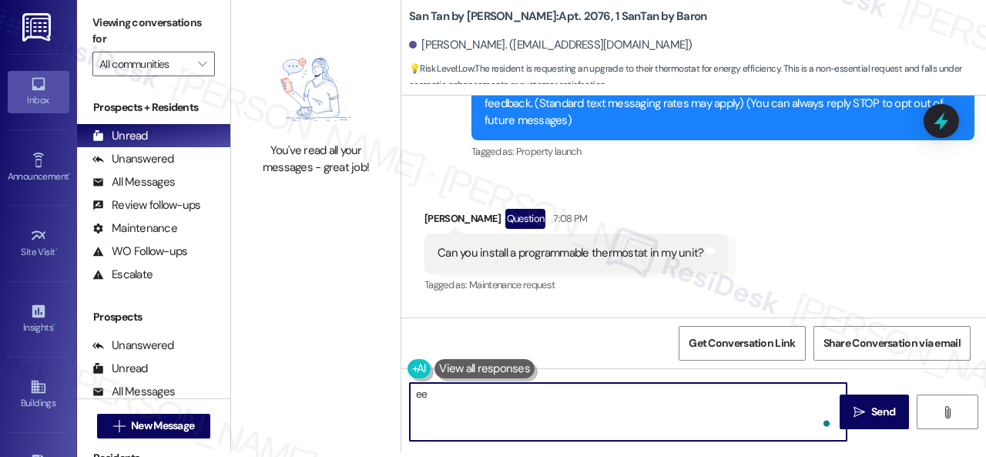
type textarea "ee"
click at [758, 204] on div "Received via SMS Jason Sinnema Question 7:08 PM Can you install a programmable …" at bounding box center [693, 240] width 585 height 133
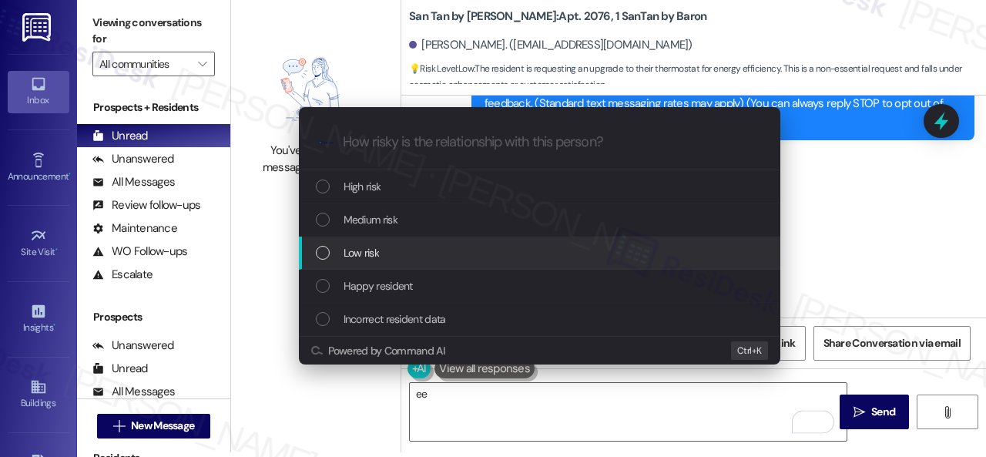
click at [337, 255] on div "Low risk" at bounding box center [541, 252] width 451 height 17
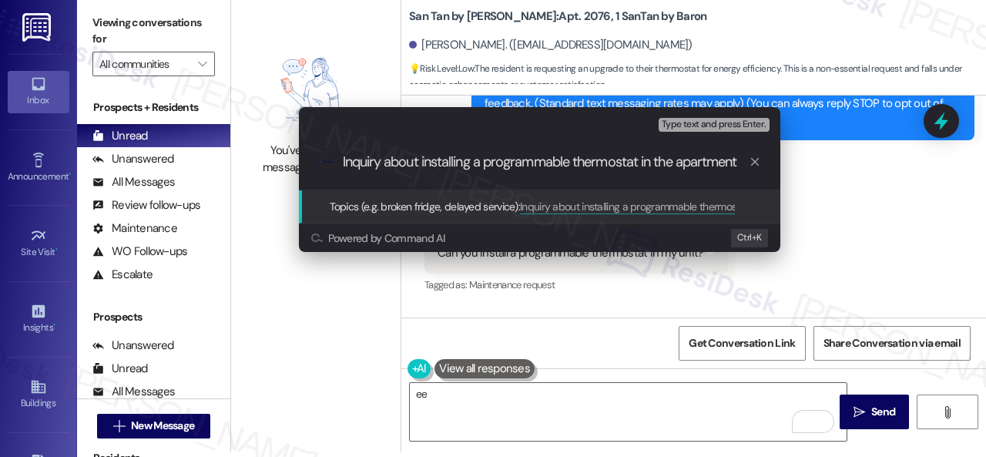
type input "Inquiry about installing a programmable thermostat in the apartment."
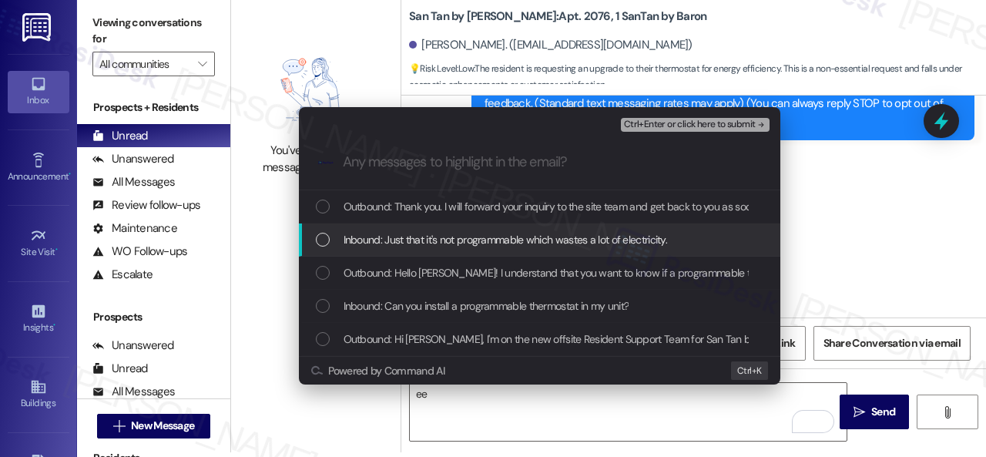
click at [367, 239] on span "Inbound: Just that it's not programmable which wastes a lot of electricity." at bounding box center [506, 239] width 324 height 17
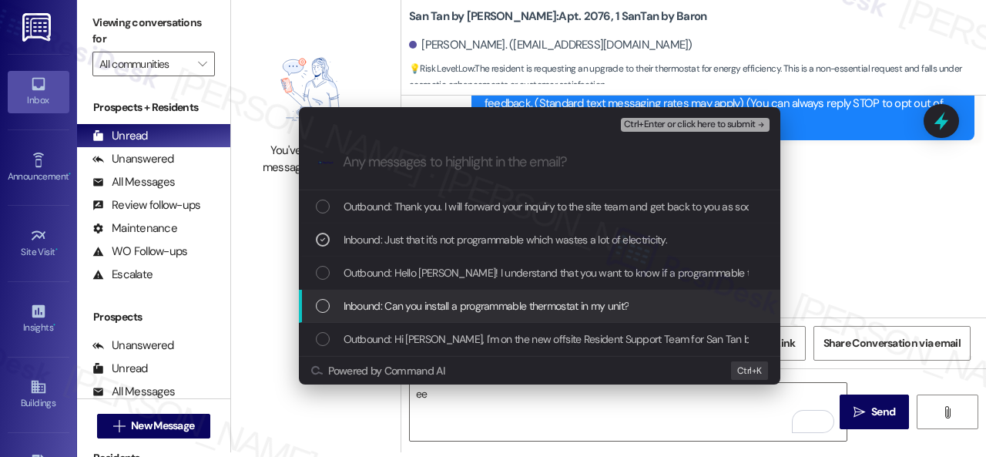
click at [404, 303] on span "Inbound: Can you install a programmable thermostat in my unit?" at bounding box center [487, 305] width 286 height 17
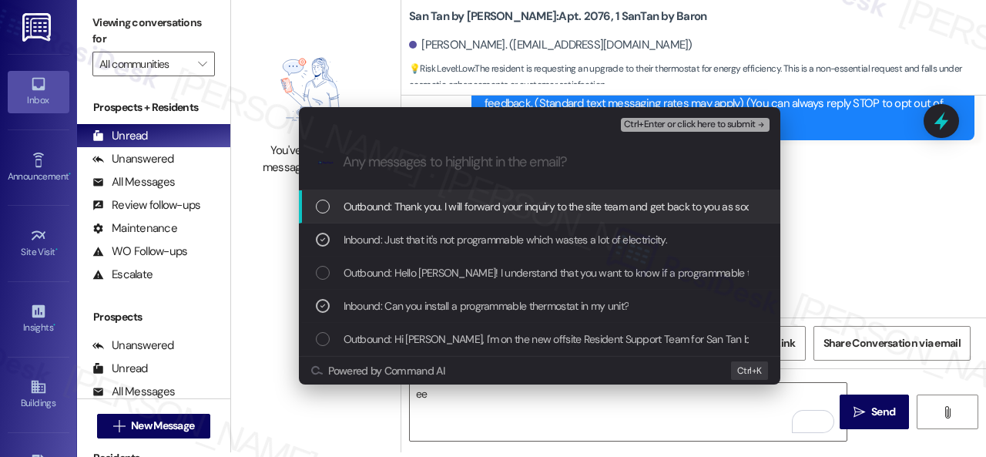
click at [664, 129] on span "Ctrl+Enter or click here to submit" at bounding box center [690, 124] width 132 height 11
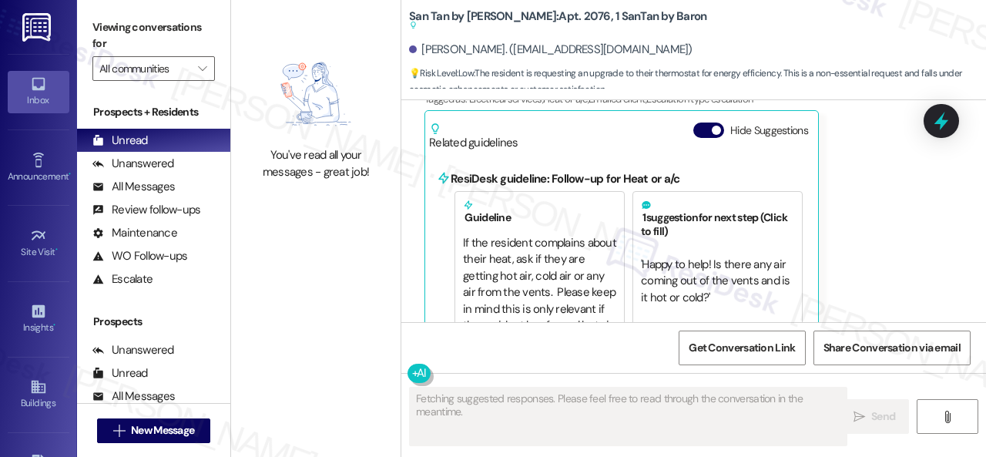
scroll to position [709, 0]
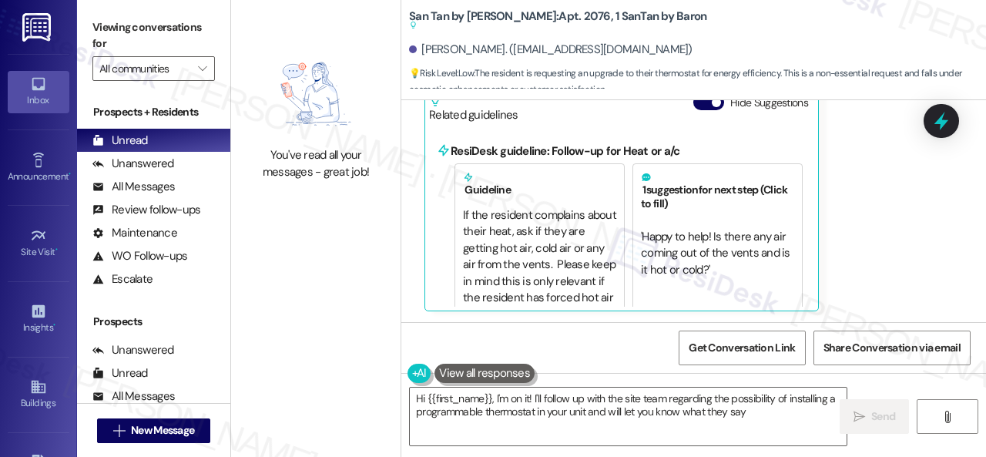
type textarea "Hi {{first_name}}, I'm on it! I'll follow up with the site team regarding the p…"
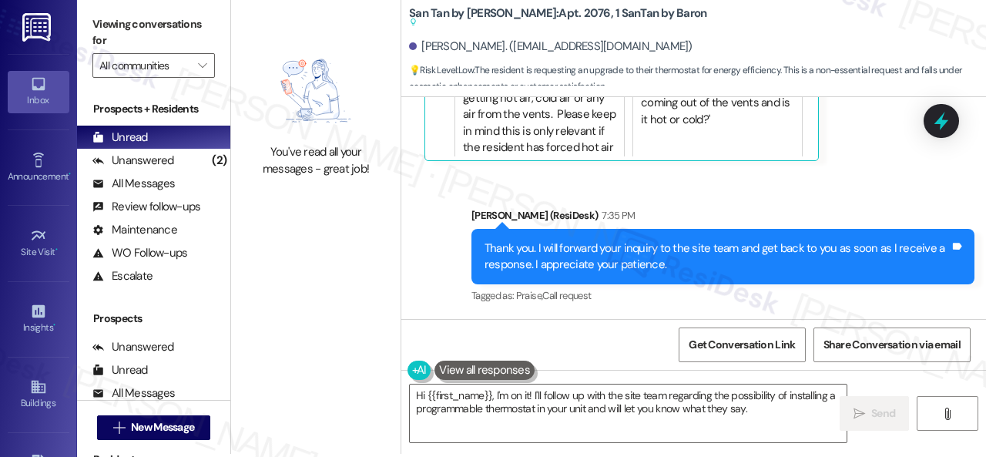
scroll to position [5, 0]
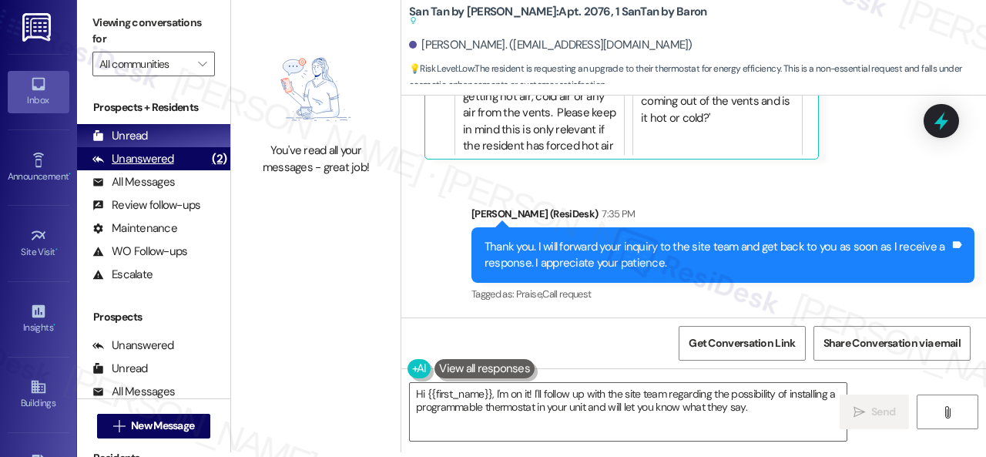
click at [125, 156] on div "Unanswered" at bounding box center [133, 159] width 82 height 16
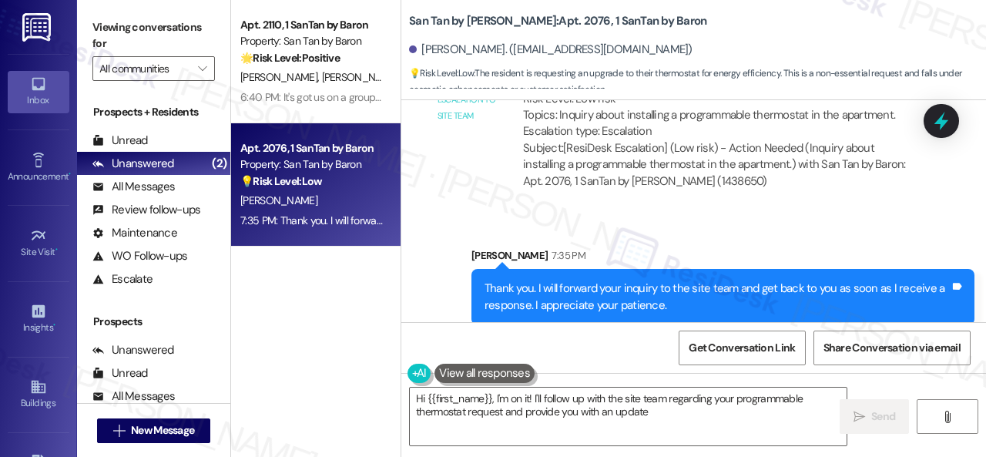
scroll to position [959, 0]
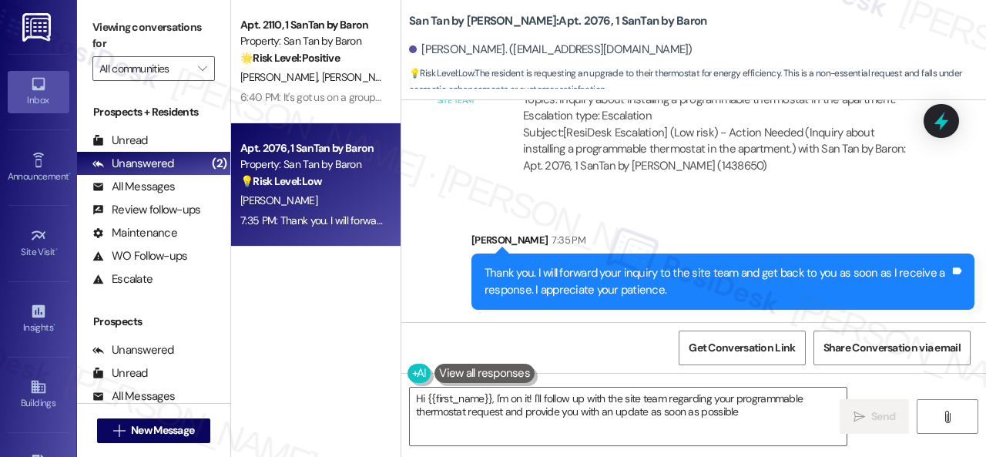
type textarea "Hi {{first_name}}, I'm on it! I'll follow up with the site team regarding your …"
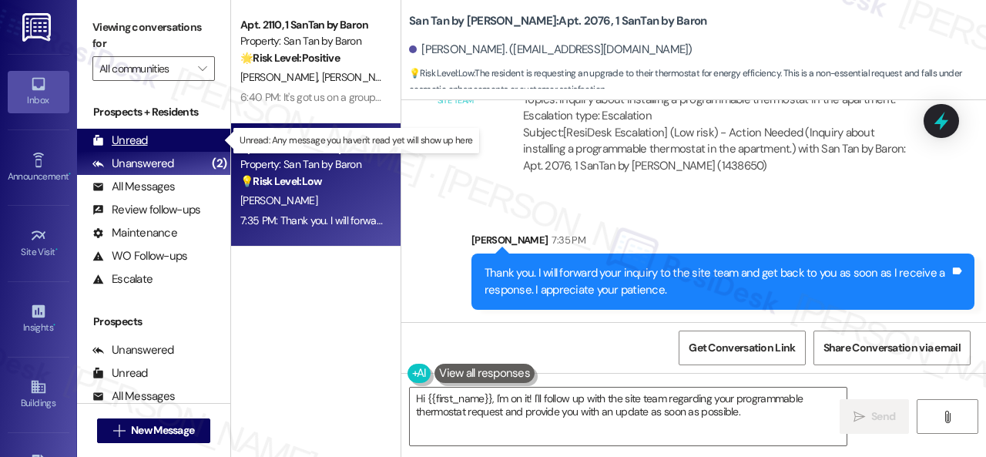
click at [126, 140] on div "Unread" at bounding box center [119, 141] width 55 height 16
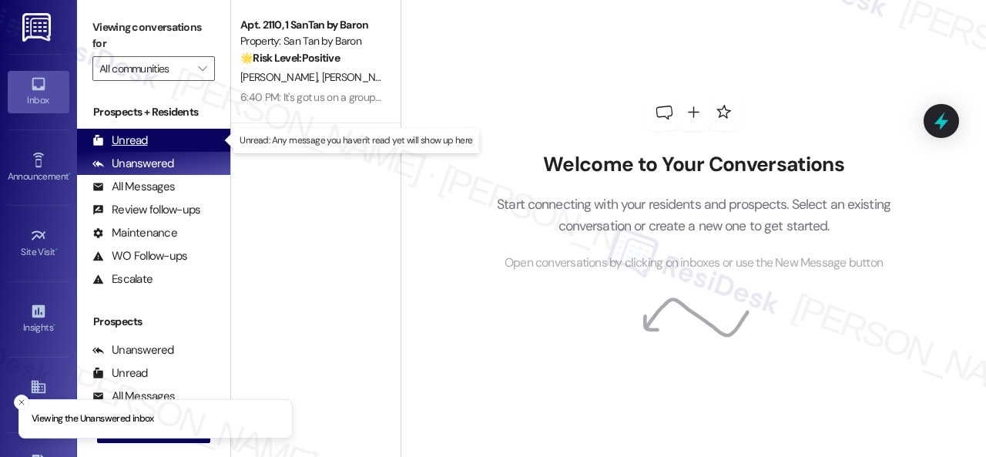
click at [139, 136] on div "Unread" at bounding box center [119, 141] width 55 height 16
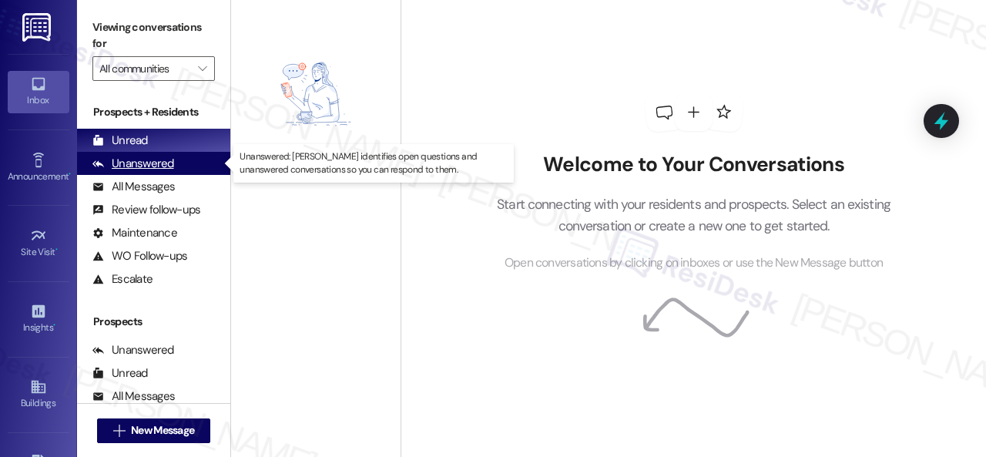
click at [155, 166] on div "Unanswered" at bounding box center [133, 164] width 82 height 16
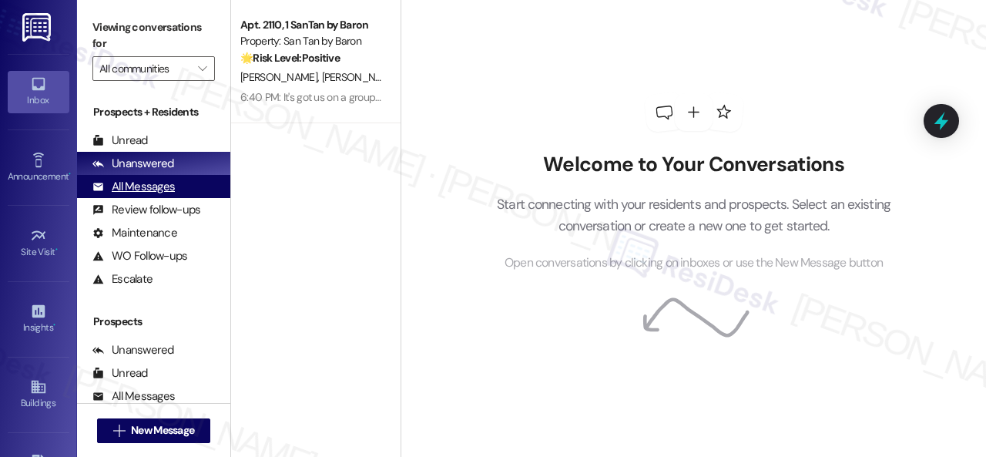
click at [164, 195] on div "All Messages (undefined)" at bounding box center [153, 186] width 153 height 23
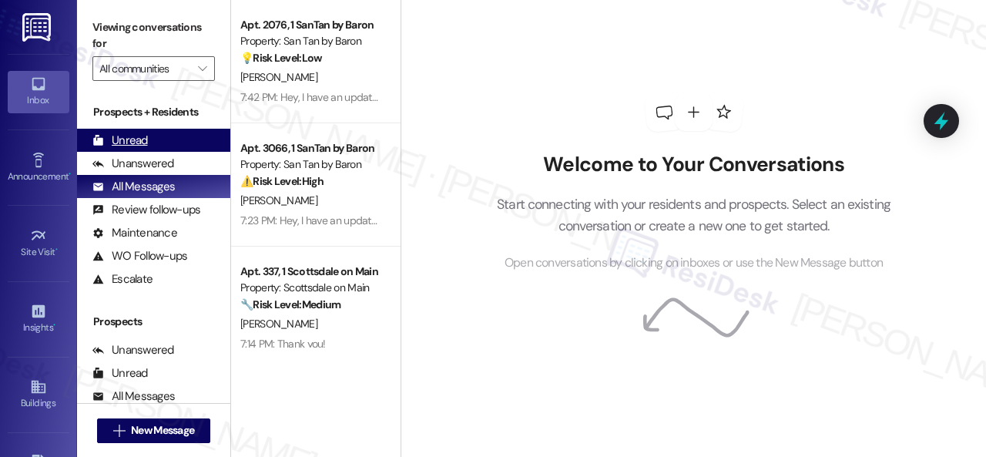
click at [118, 140] on div "Unread" at bounding box center [119, 141] width 55 height 16
